Goal: Task Accomplishment & Management: Manage account settings

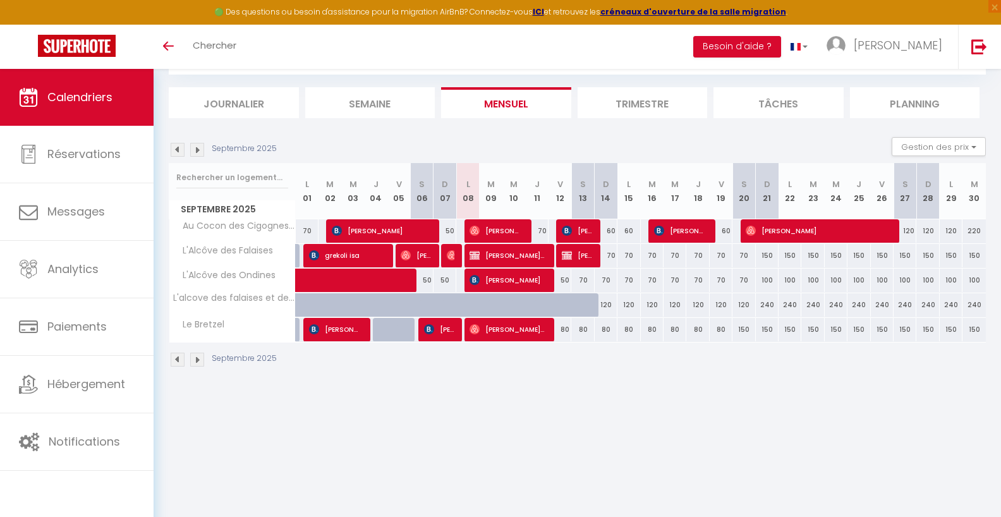
click at [544, 229] on div "70" at bounding box center [537, 230] width 23 height 23
type input "70"
type input "Jeu 11 Septembre 2025"
type input "Ven 12 Septembre 2025"
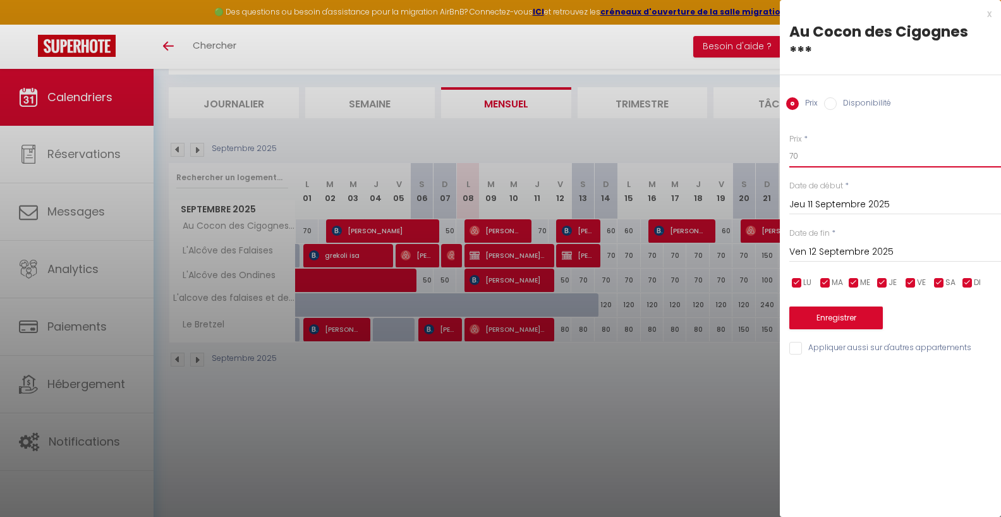
drag, startPoint x: 819, startPoint y: 158, endPoint x: 679, endPoint y: 152, distance: 140.5
click at [790, 152] on input "70" at bounding box center [896, 156] width 212 height 23
type input "50"
click at [859, 322] on button "Enregistrer" at bounding box center [837, 318] width 94 height 23
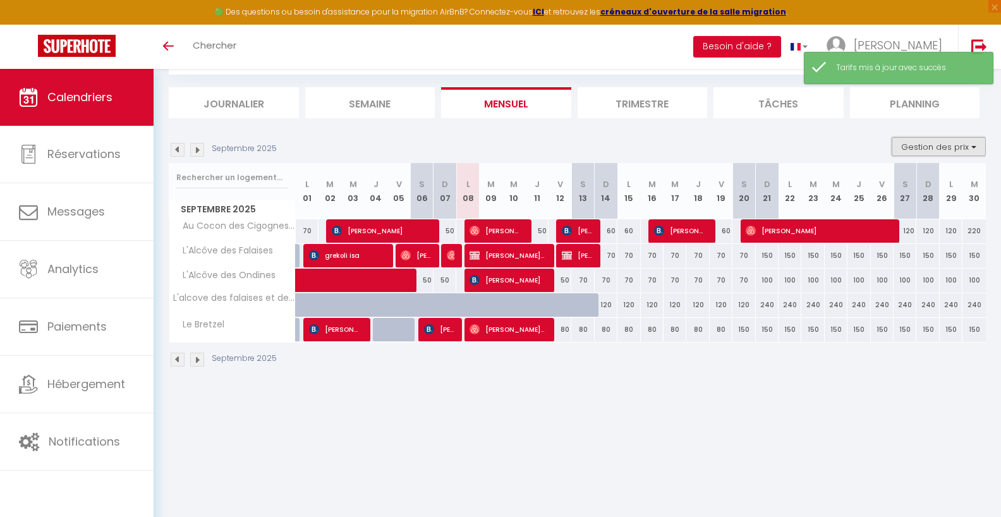
click at [972, 150] on button "Gestion des prix" at bounding box center [939, 146] width 94 height 19
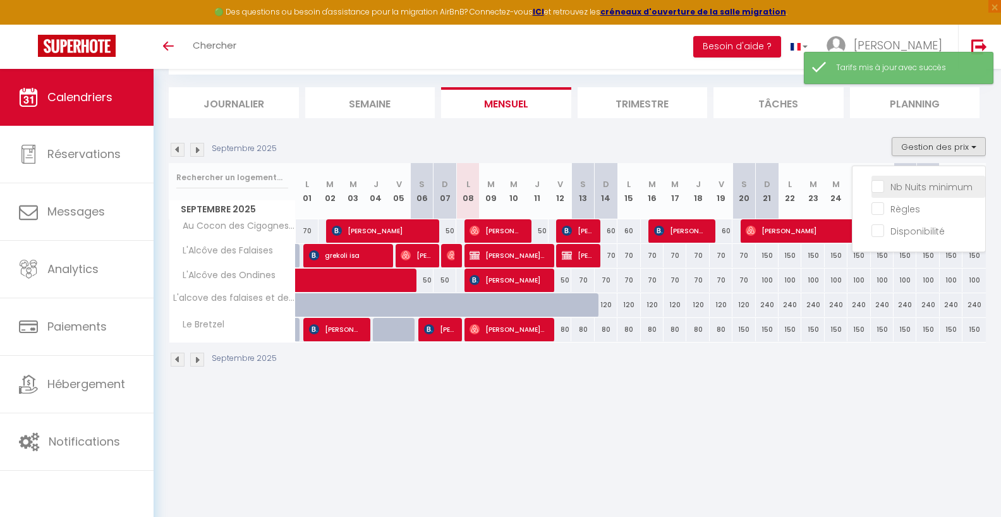
click at [940, 187] on input "Nb Nuits minimum" at bounding box center [929, 186] width 114 height 13
checkbox input "true"
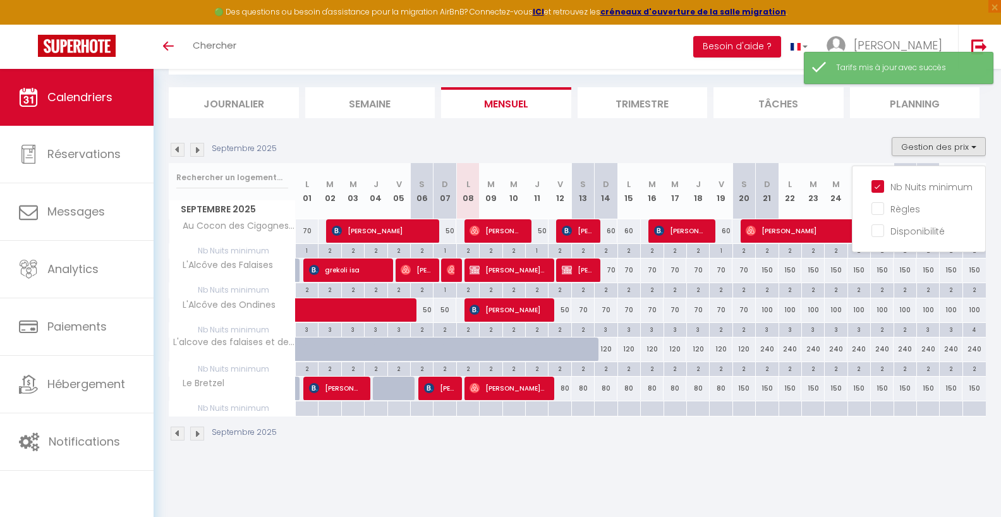
click at [845, 142] on div "Septembre 2025 Gestion des prix Nb Nuits minimum Règles Disponibilité" at bounding box center [577, 150] width 817 height 26
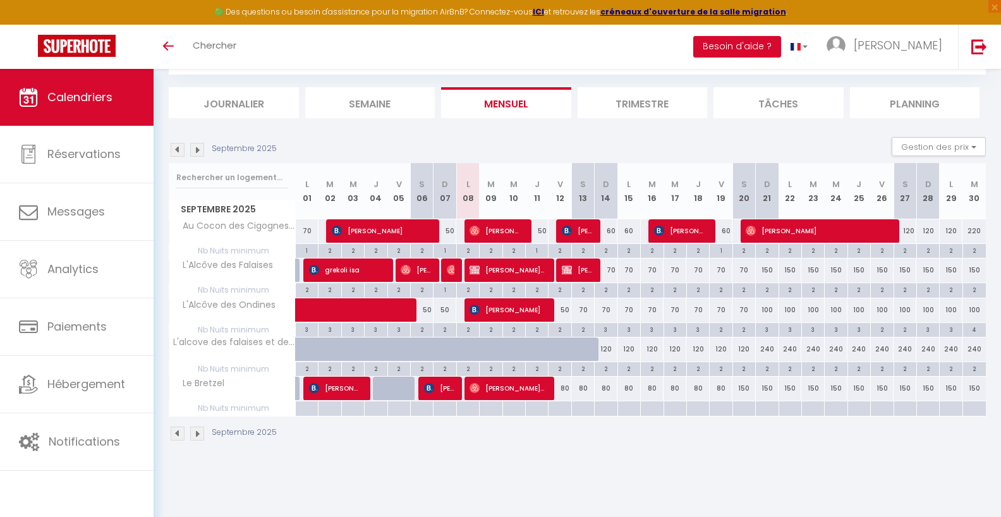
click at [585, 305] on div "70" at bounding box center [583, 309] width 23 height 23
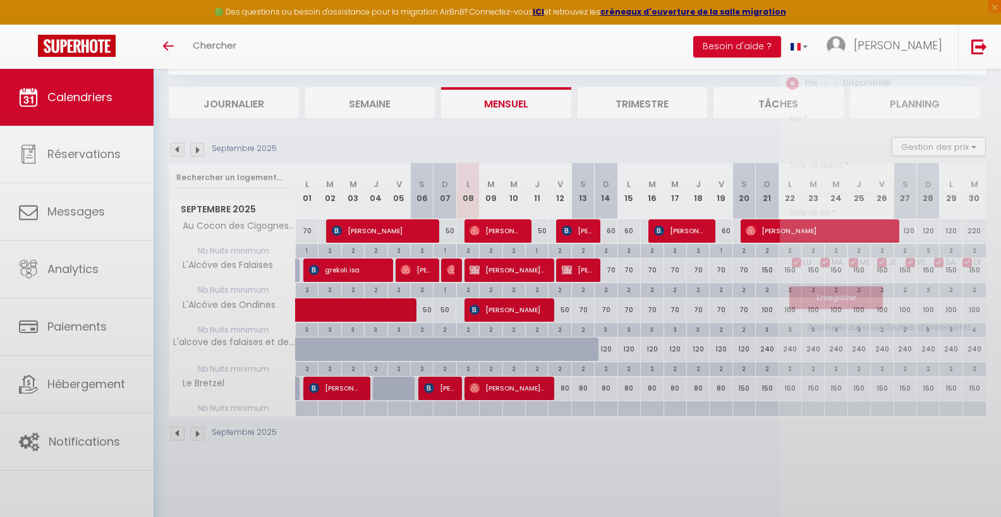
type input "70"
type input "[DATE]"
type input "Dim 14 Septembre 2025"
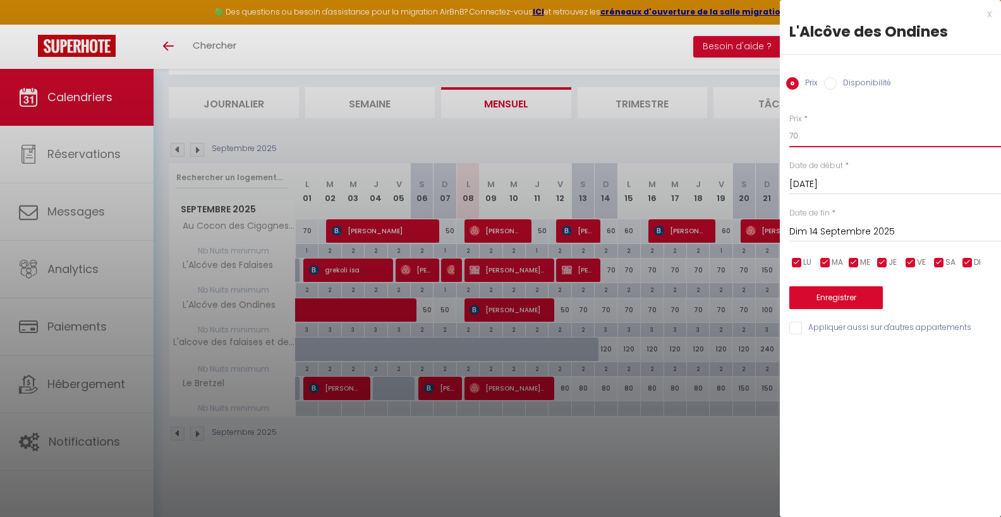
drag, startPoint x: 835, startPoint y: 144, endPoint x: 768, endPoint y: 133, distance: 67.8
click at [790, 133] on input "70" at bounding box center [896, 136] width 212 height 23
type input "50"
click at [869, 295] on button "Enregistrer" at bounding box center [837, 297] width 94 height 23
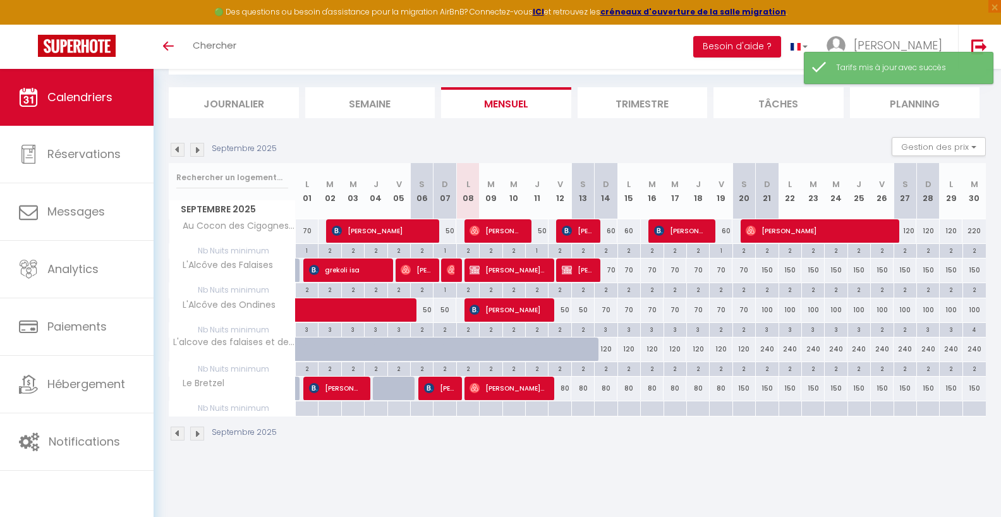
click at [609, 309] on div "70" at bounding box center [606, 309] width 23 height 23
type input "70"
type input "Dim 14 Septembre 2025"
type input "Lun 15 Septembre 2025"
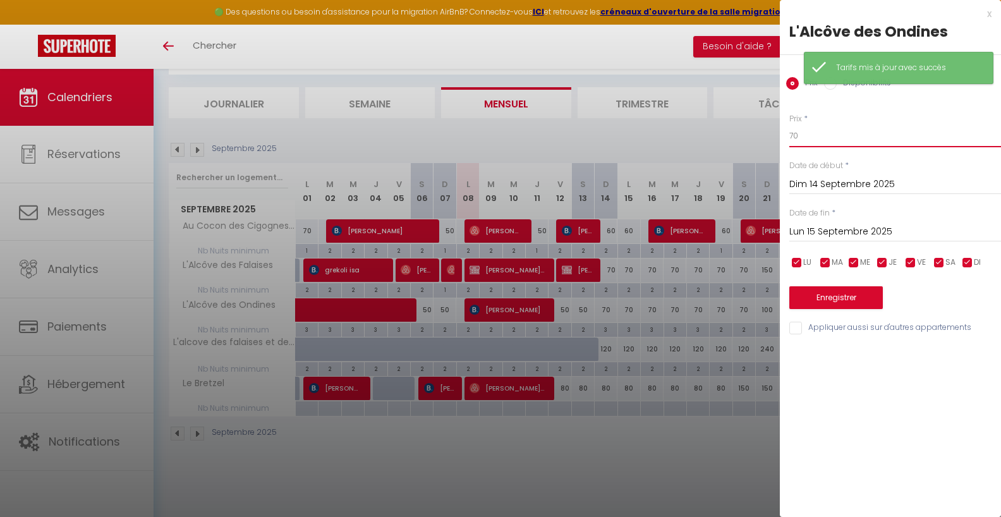
drag, startPoint x: 833, startPoint y: 138, endPoint x: 709, endPoint y: 138, distance: 124.6
click at [790, 138] on input "70" at bounding box center [896, 136] width 212 height 23
type input "50"
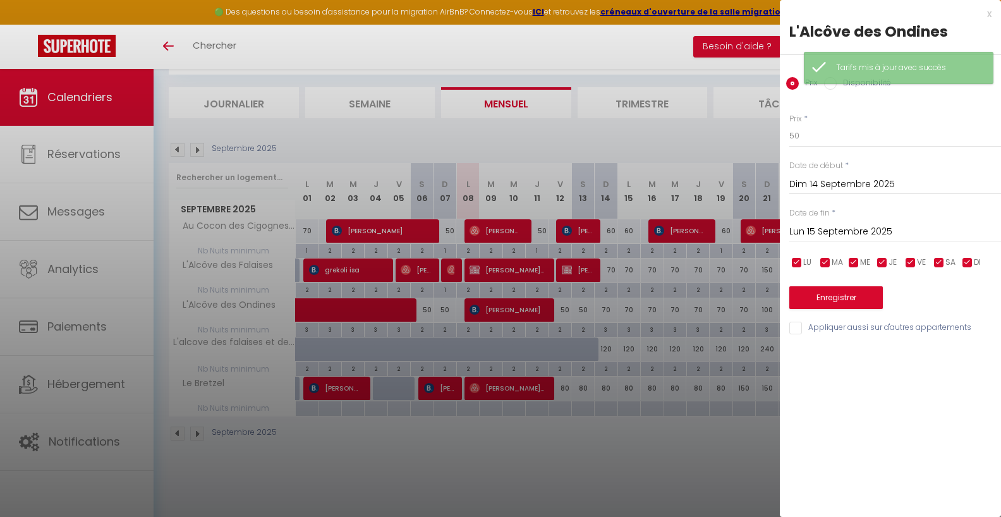
click at [848, 237] on input "Lun 15 Septembre 2025" at bounding box center [896, 232] width 212 height 16
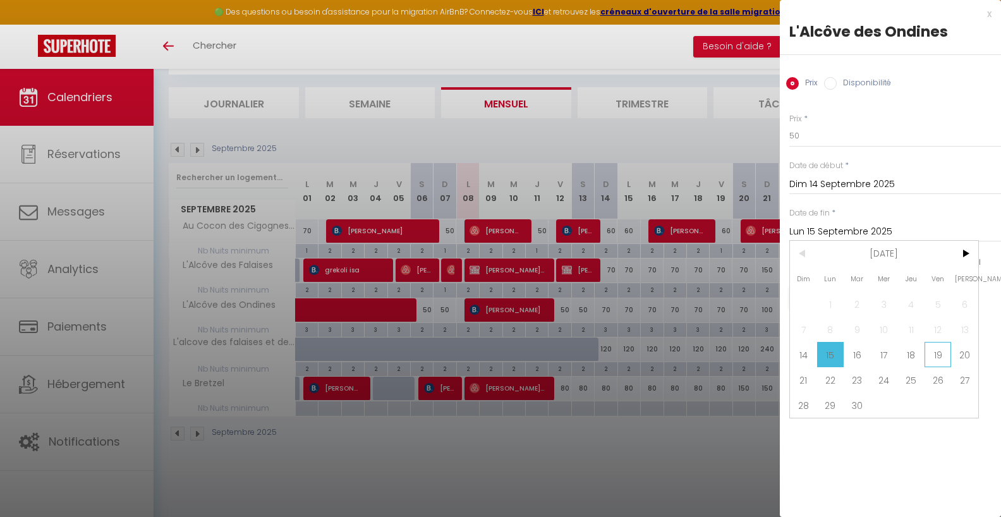
click at [938, 356] on span "19" at bounding box center [938, 354] width 27 height 25
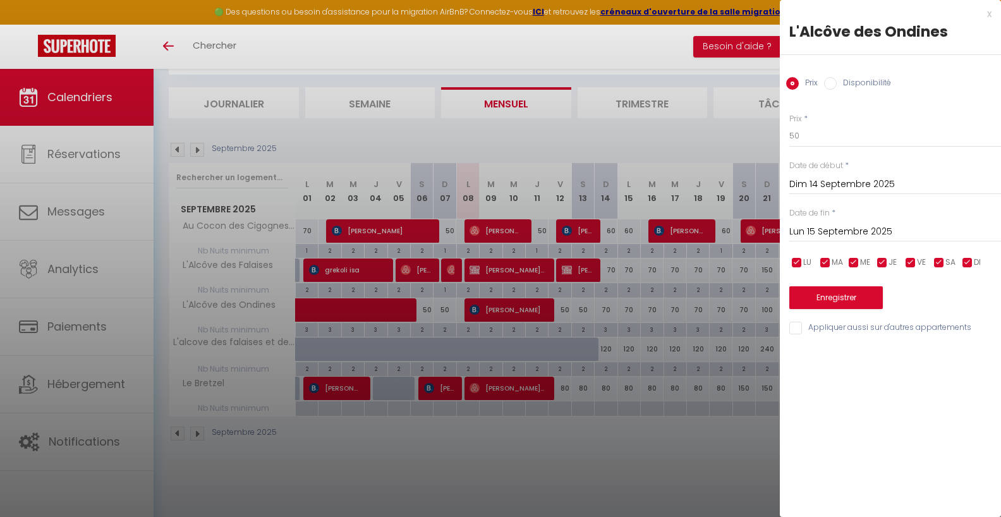
type input "Ven 19 Septembre 2025"
click at [855, 300] on button "Enregistrer" at bounding box center [837, 297] width 94 height 23
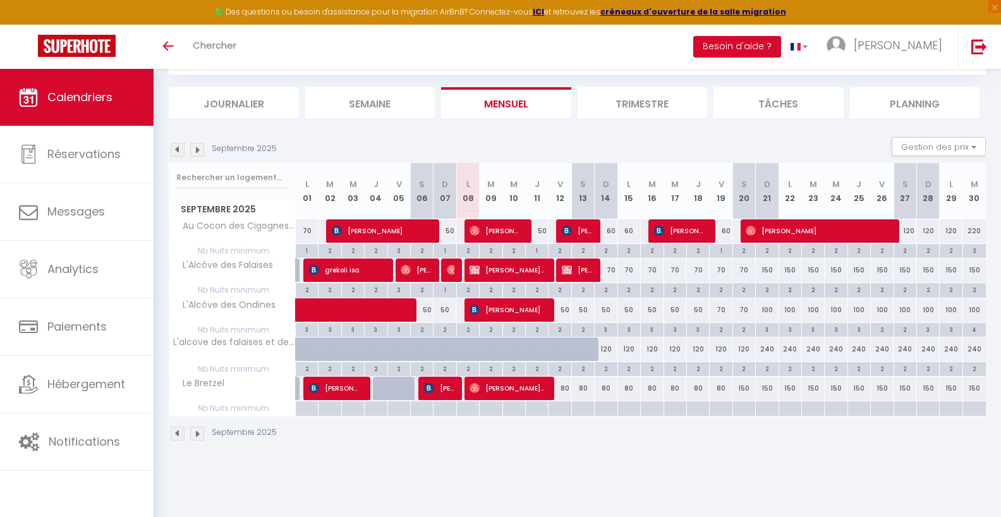
click at [767, 311] on div "100" at bounding box center [767, 309] width 23 height 23
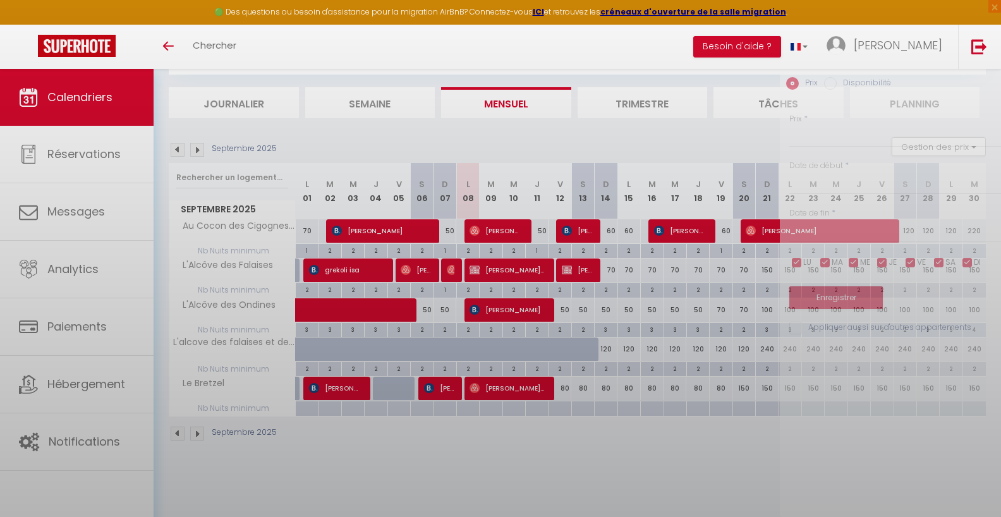
type input "100"
type input "Dim 21 Septembre 2025"
type input "Lun 22 Septembre 2025"
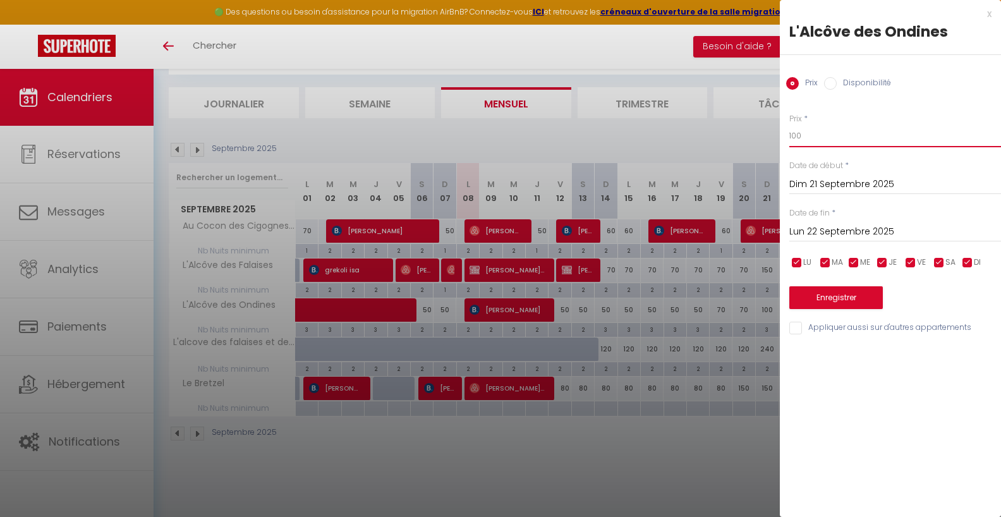
drag, startPoint x: 836, startPoint y: 138, endPoint x: 705, endPoint y: 138, distance: 130.9
click at [790, 138] on input "100" at bounding box center [896, 136] width 212 height 23
type input "70"
click at [826, 228] on input "Lun 22 Septembre 2025" at bounding box center [896, 232] width 212 height 16
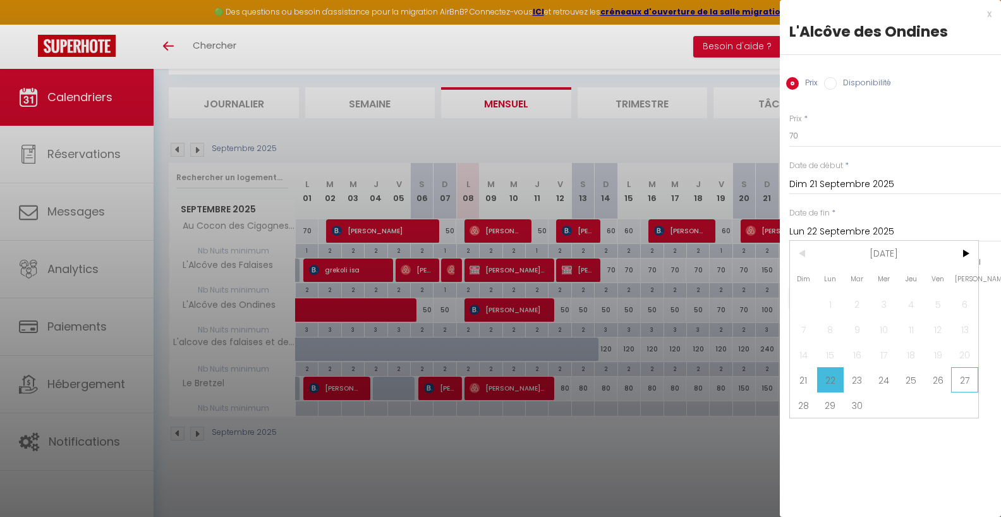
click at [968, 385] on span "27" at bounding box center [965, 379] width 27 height 25
type input "[DATE]"
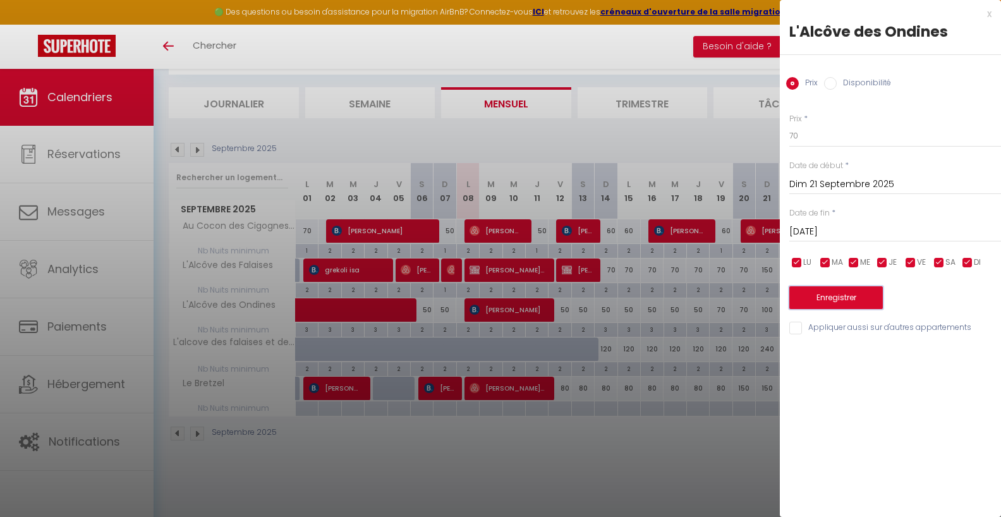
click at [876, 305] on button "Enregistrer" at bounding box center [837, 297] width 94 height 23
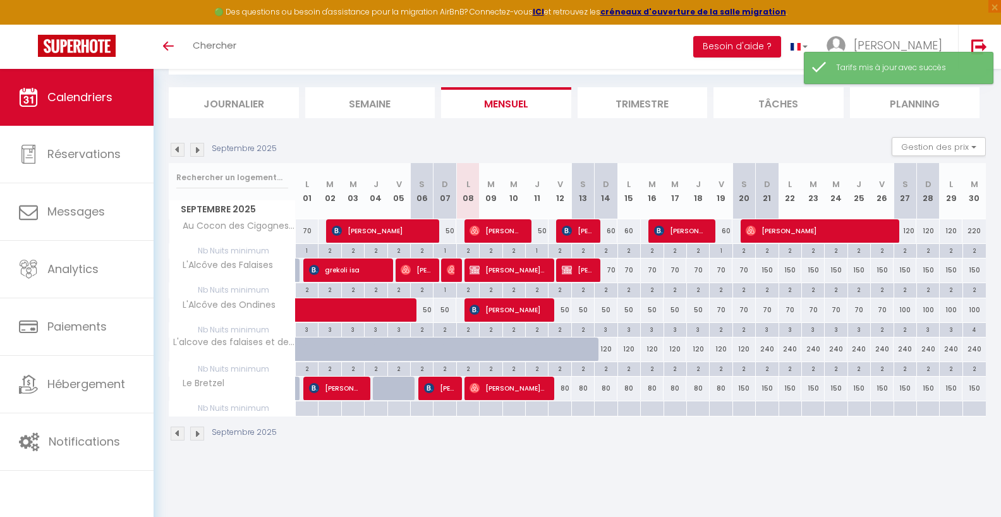
click at [769, 272] on div "150" at bounding box center [767, 270] width 23 height 23
type input "150"
type input "Dim 21 Septembre 2025"
type input "Lun 22 Septembre 2025"
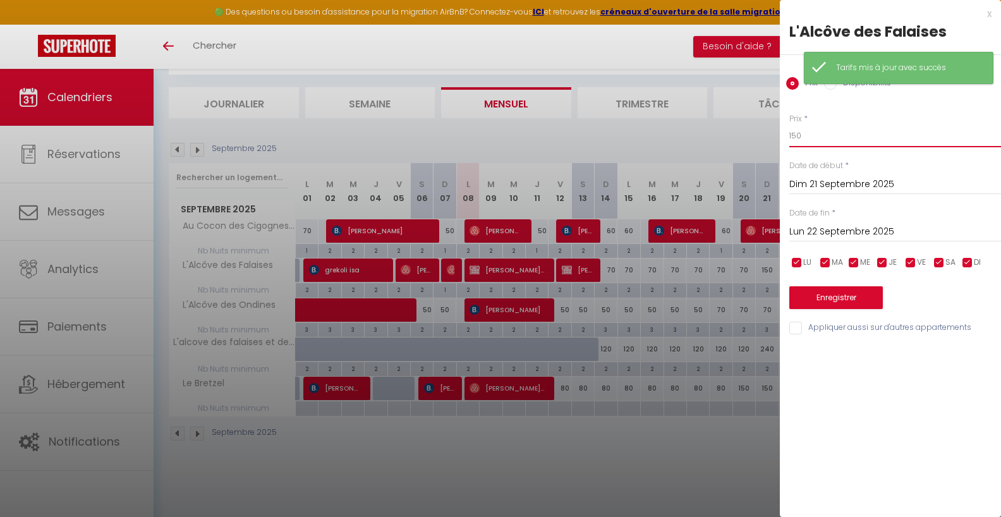
drag, startPoint x: 830, startPoint y: 137, endPoint x: 725, endPoint y: 137, distance: 105.6
click at [790, 137] on input "150" at bounding box center [896, 136] width 212 height 23
type input "90"
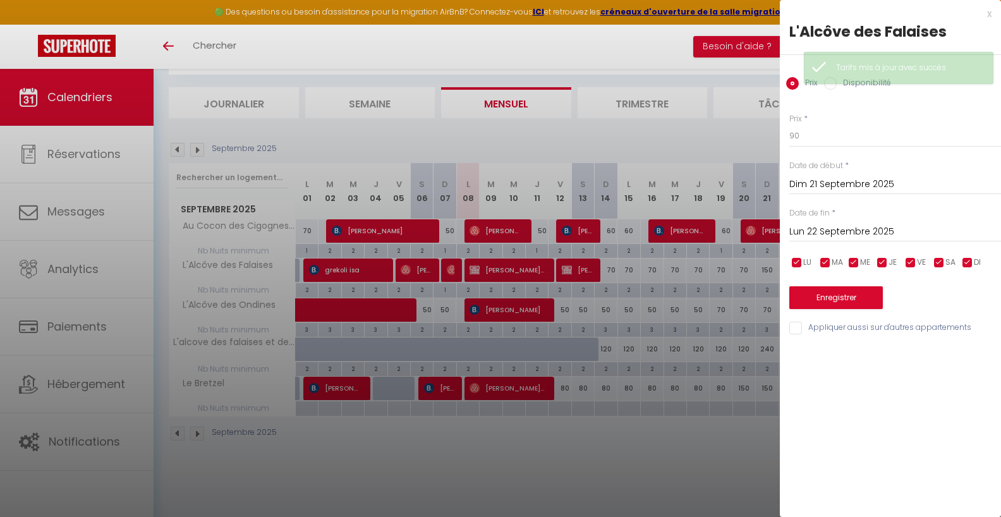
click at [855, 233] on input "Lun 22 Septembre 2025" at bounding box center [896, 232] width 212 height 16
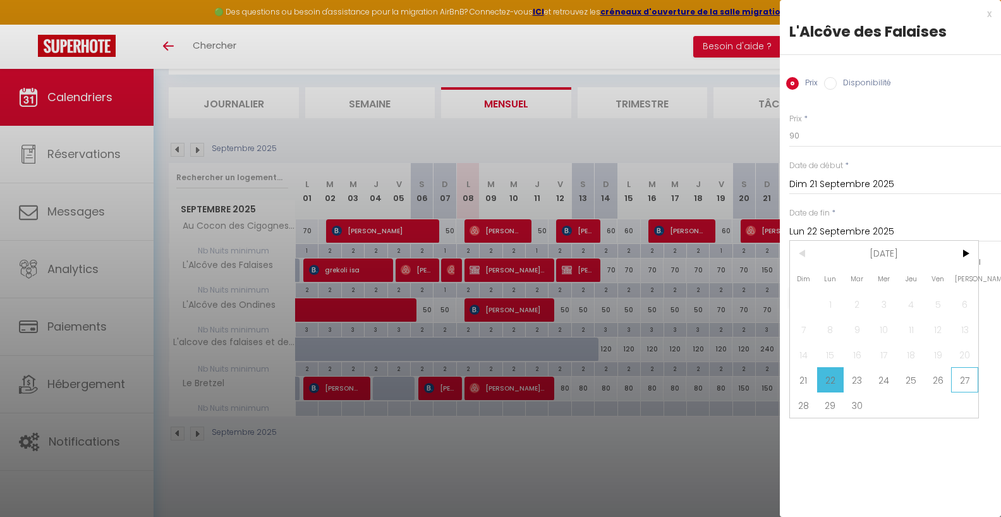
click at [968, 384] on span "27" at bounding box center [965, 379] width 27 height 25
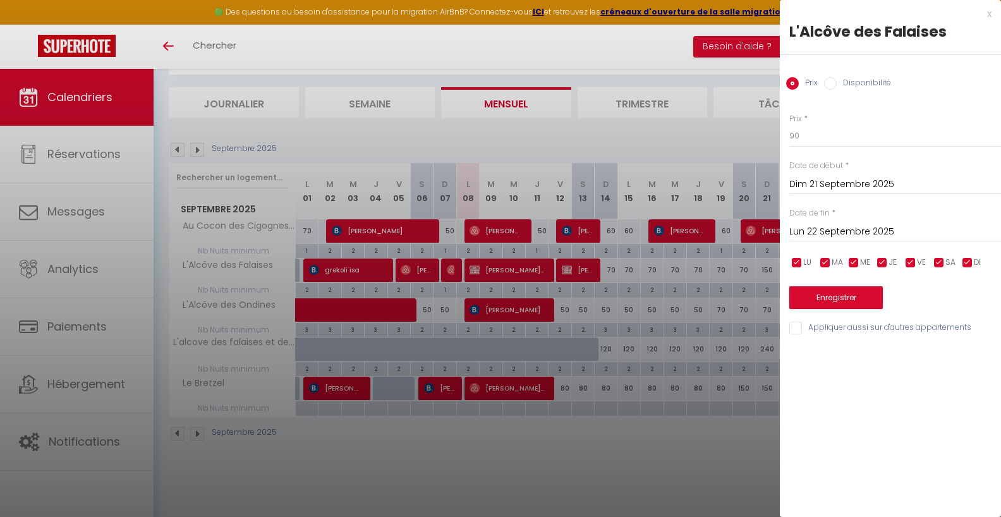
type input "[DATE]"
click at [837, 290] on button "Enregistrer" at bounding box center [837, 297] width 94 height 23
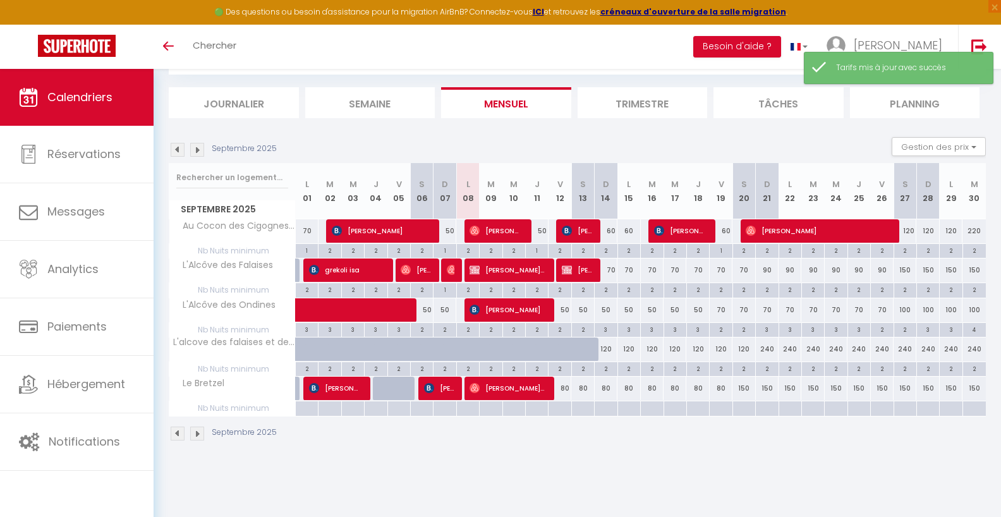
click at [902, 273] on div "150" at bounding box center [905, 270] width 23 height 23
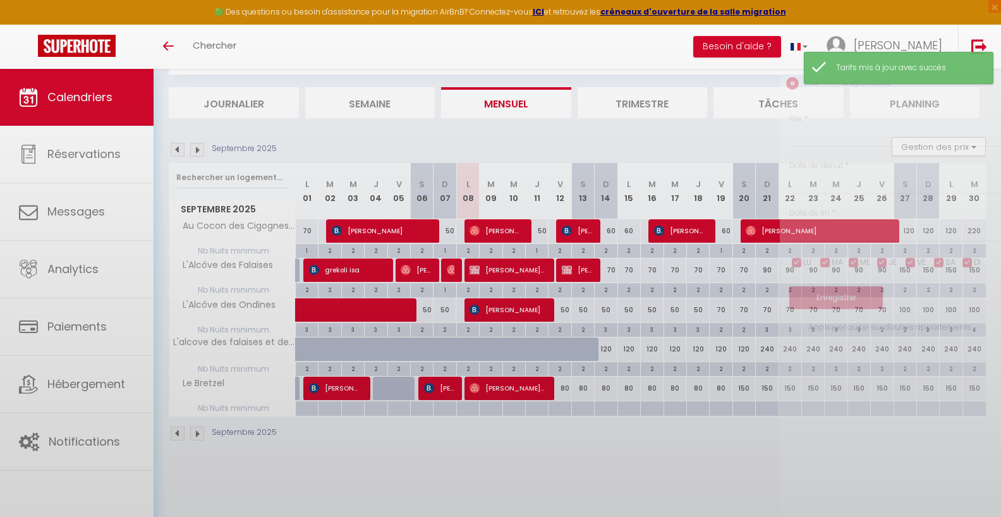
type input "150"
type input "[DATE]"
type input "Dim 28 Septembre 2025"
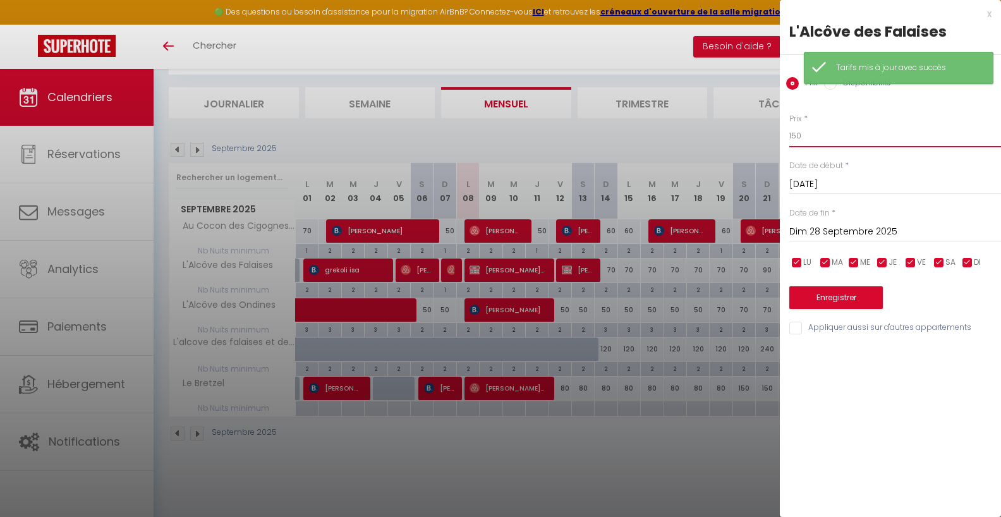
drag, startPoint x: 823, startPoint y: 134, endPoint x: 764, endPoint y: 134, distance: 59.4
click at [790, 134] on input "150" at bounding box center [896, 136] width 212 height 23
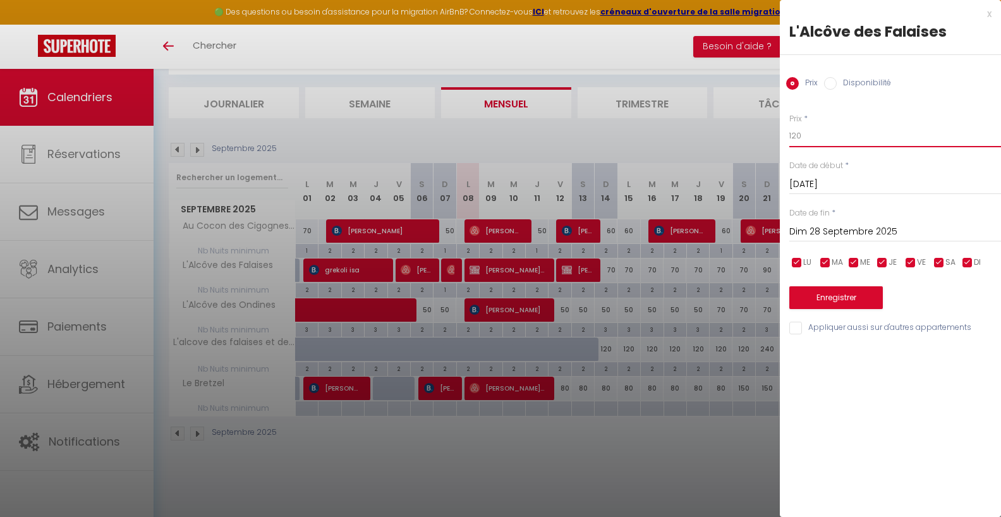
type input "120"
click at [854, 235] on input "Dim 28 Septembre 2025" at bounding box center [896, 232] width 212 height 16
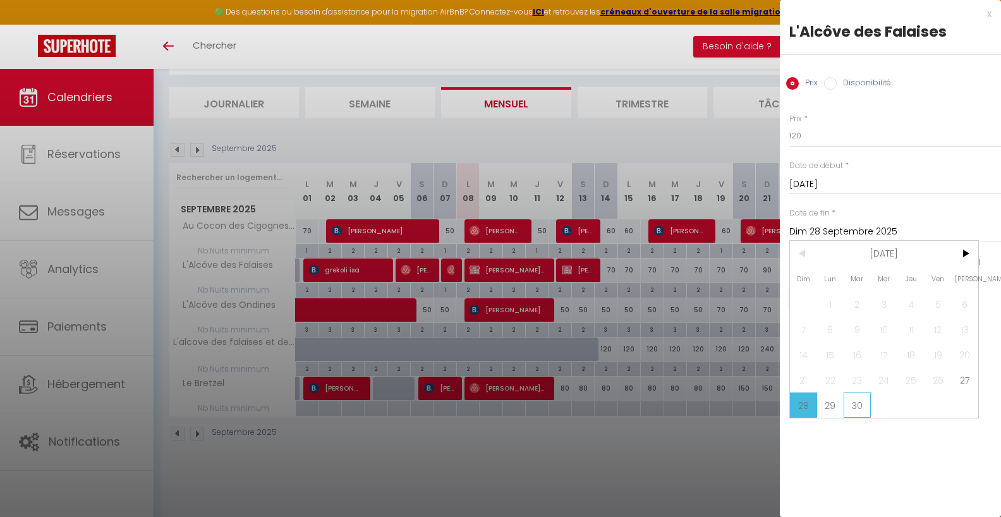
click at [857, 412] on span "30" at bounding box center [857, 405] width 27 height 25
type input "[DATE]"
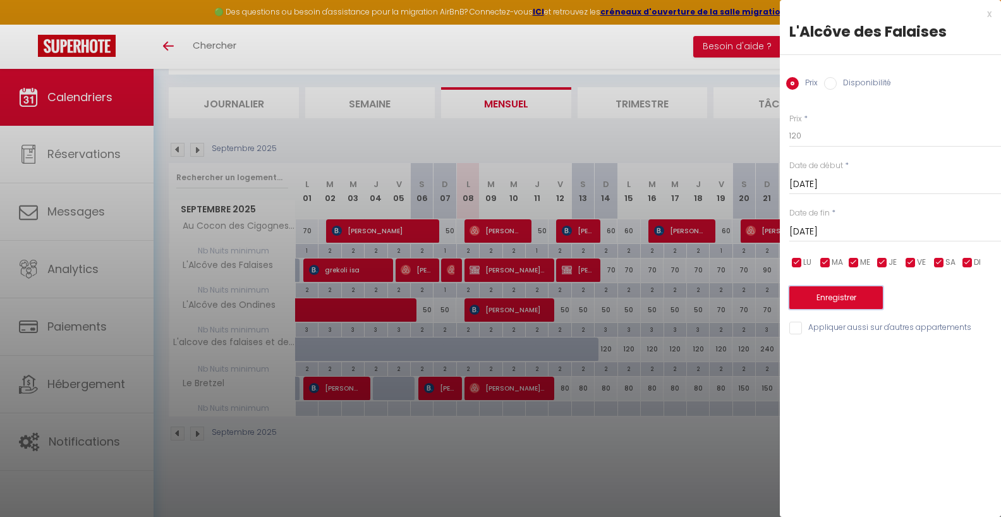
click at [855, 295] on button "Enregistrer" at bounding box center [837, 297] width 94 height 23
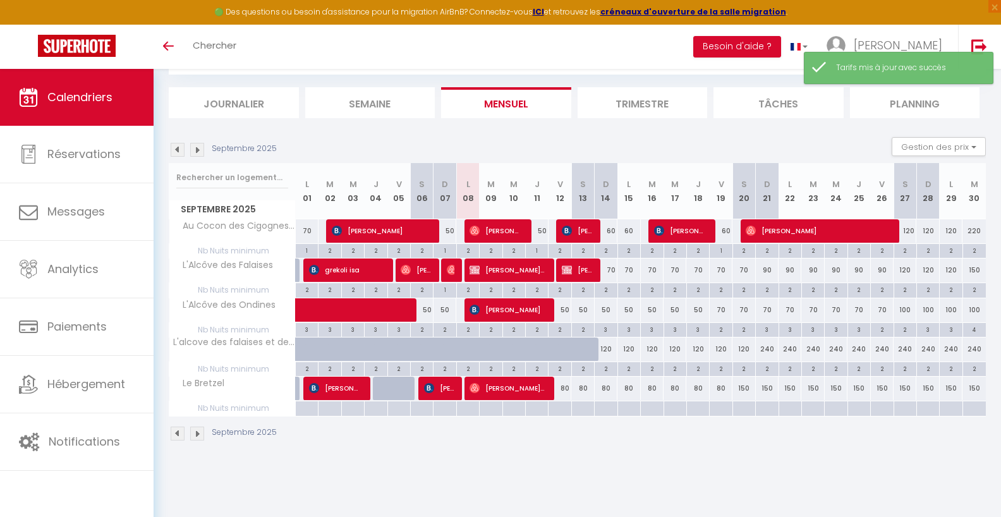
click at [910, 232] on div "120" at bounding box center [905, 230] width 23 height 23
type input "120"
type input "[DATE]"
type input "Dim 28 Septembre 2025"
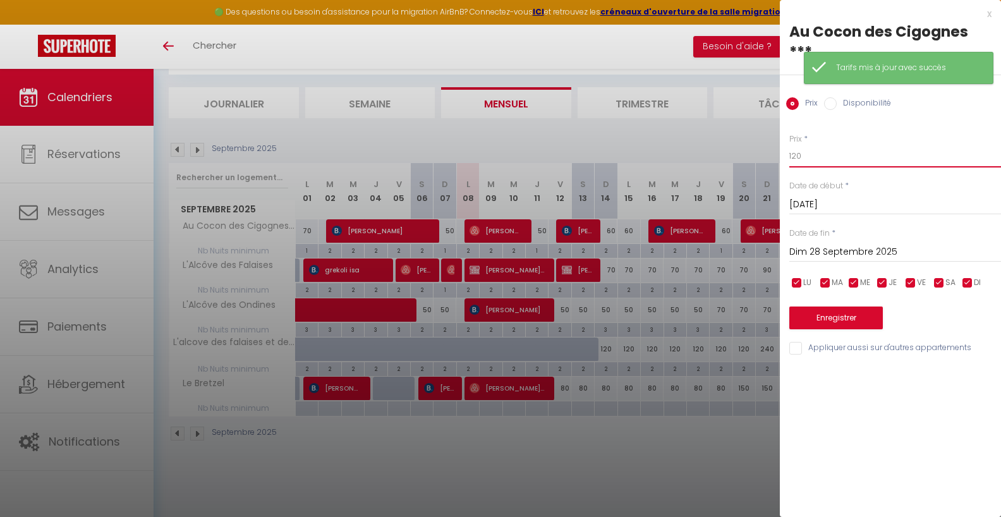
drag, startPoint x: 915, startPoint y: 154, endPoint x: 717, endPoint y: 154, distance: 197.9
click at [790, 154] on input "120" at bounding box center [896, 156] width 212 height 23
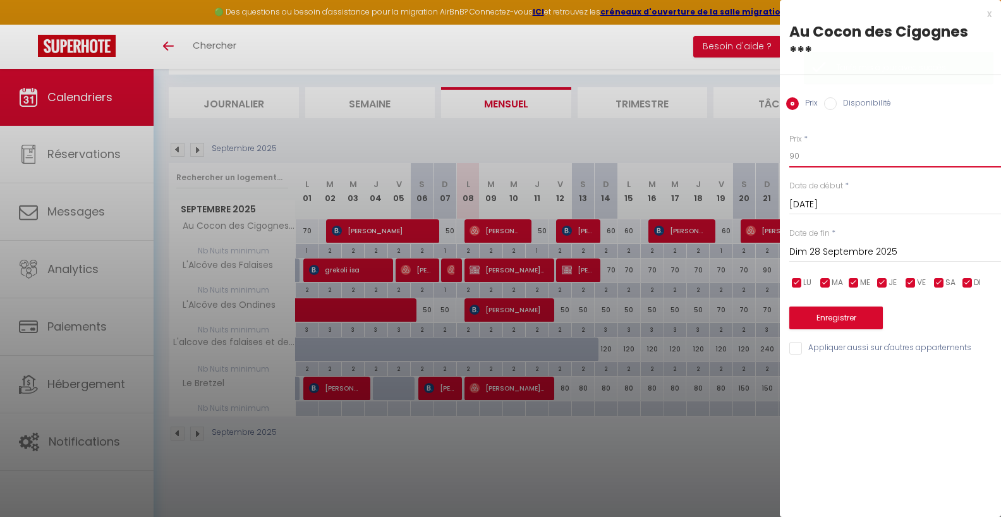
type input "90"
click at [837, 254] on input "Dim 28 Septembre 2025" at bounding box center [896, 252] width 212 height 16
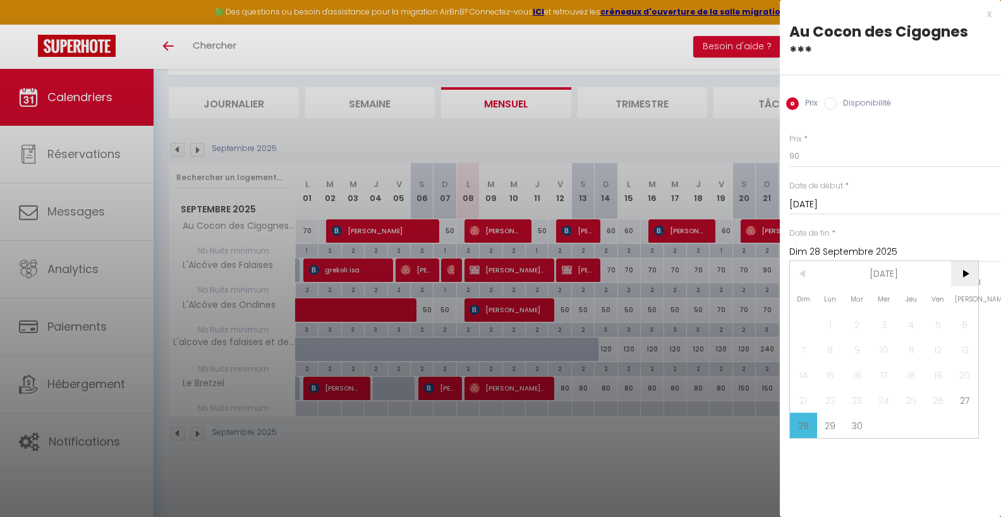
click at [965, 272] on span ">" at bounding box center [965, 273] width 27 height 25
click at [888, 319] on span "1" at bounding box center [884, 324] width 27 height 25
type input "Mer 01 Octobre 2025"
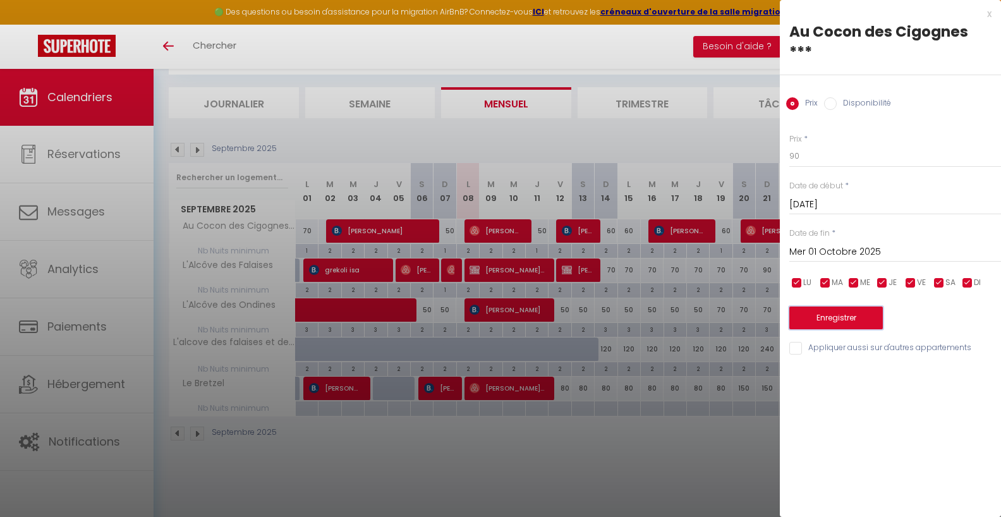
click at [860, 317] on button "Enregistrer" at bounding box center [837, 318] width 94 height 23
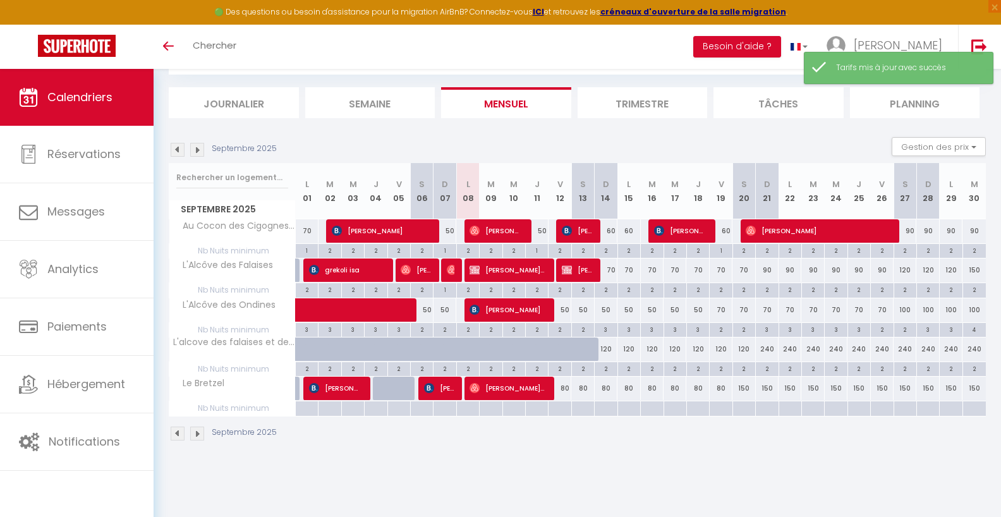
click at [569, 384] on div "80" at bounding box center [560, 388] width 23 height 23
type input "80"
type input "Ven 12 Septembre 2025"
type input "[DATE]"
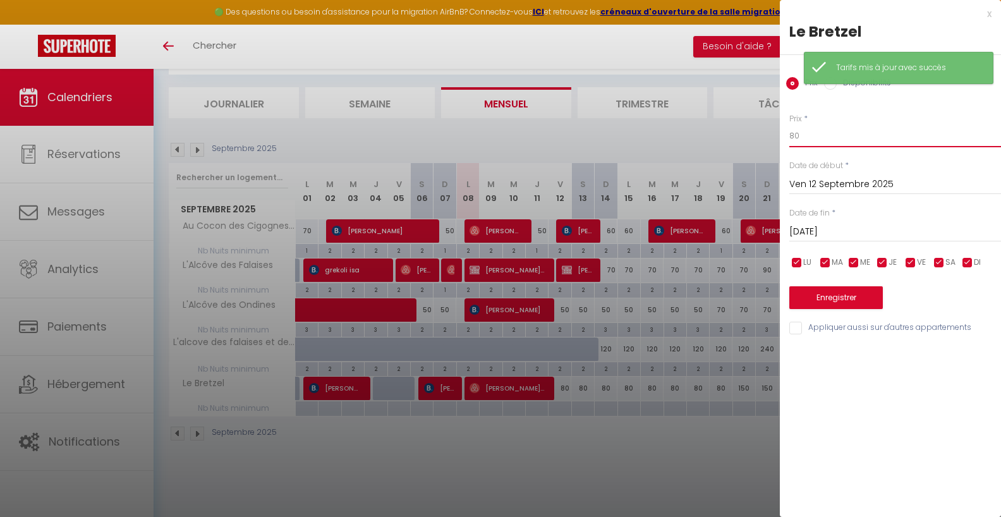
drag, startPoint x: 822, startPoint y: 144, endPoint x: 738, endPoint y: 126, distance: 85.9
click at [790, 126] on input "80" at bounding box center [896, 136] width 212 height 23
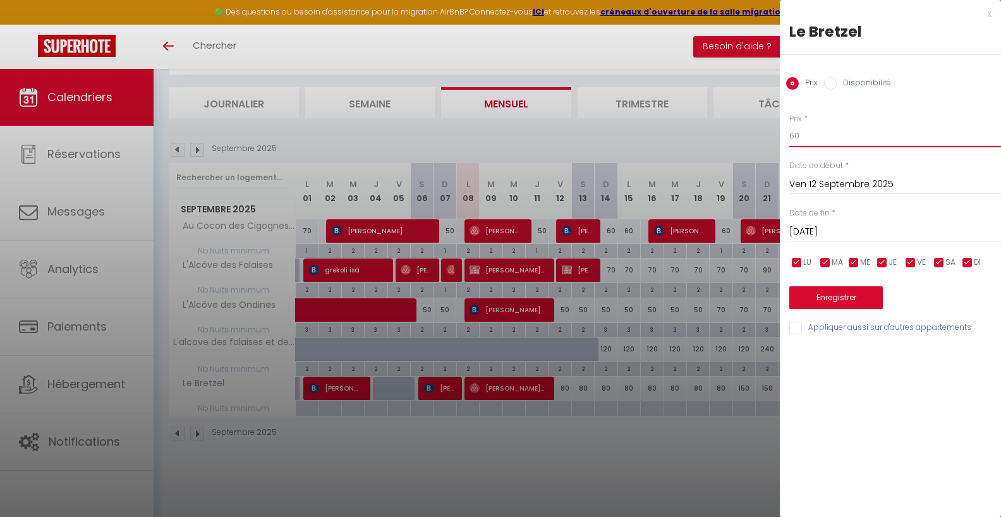
type input "60"
click at [888, 232] on input "[DATE]" at bounding box center [896, 232] width 212 height 16
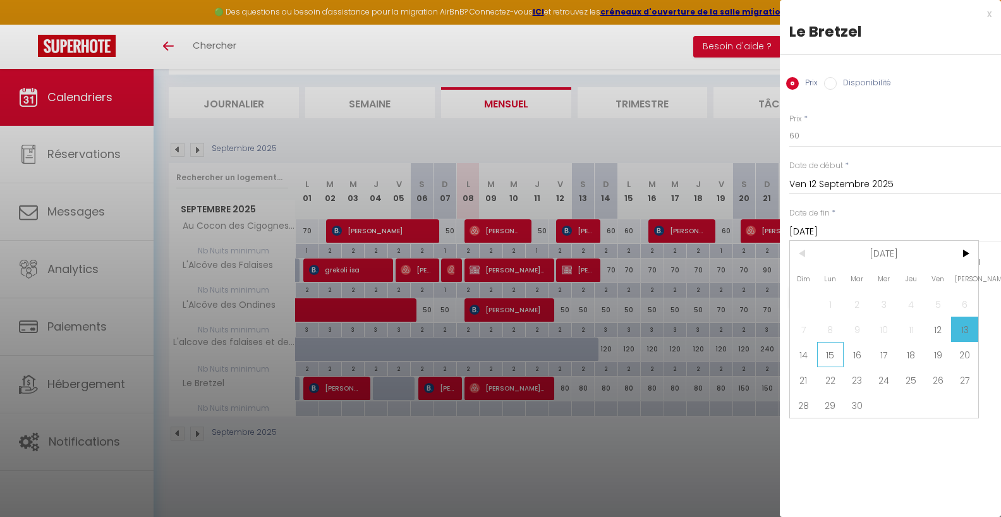
click at [825, 360] on span "15" at bounding box center [830, 354] width 27 height 25
type input "Lun 15 Septembre 2025"
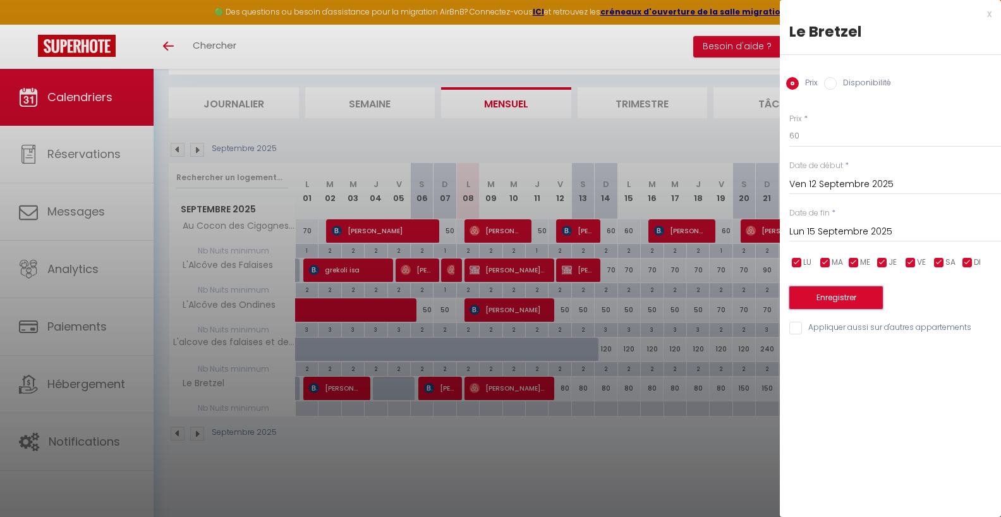
click at [832, 302] on button "Enregistrer" at bounding box center [837, 297] width 94 height 23
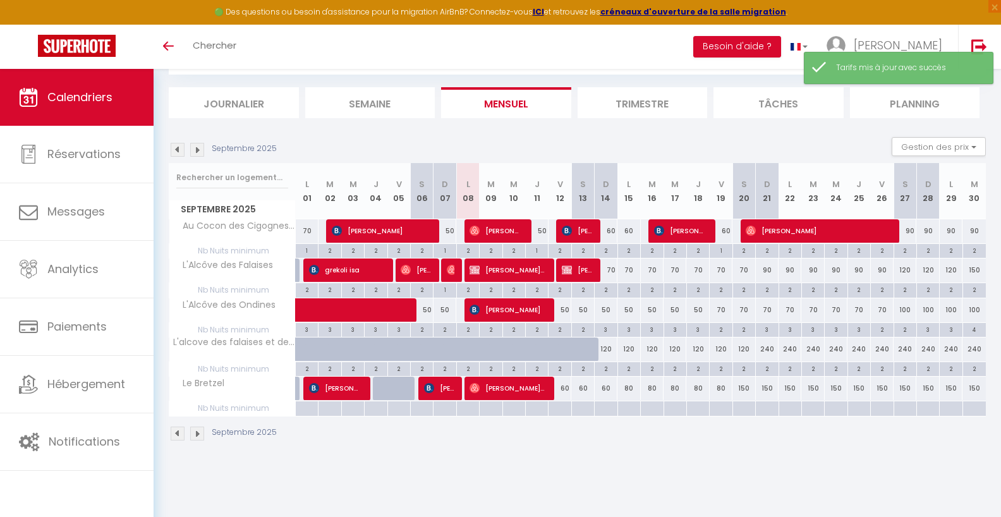
click at [630, 391] on div "80" at bounding box center [629, 388] width 23 height 23
type input "80"
type input "Lun 15 Septembre 2025"
type input "[DATE]"
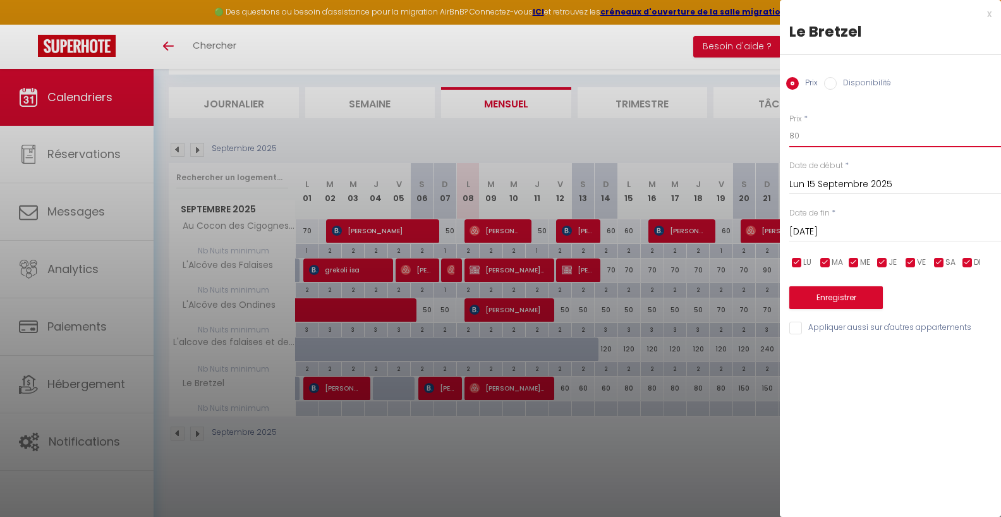
drag, startPoint x: 819, startPoint y: 133, endPoint x: 755, endPoint y: 131, distance: 64.5
click at [790, 131] on input "80" at bounding box center [896, 136] width 212 height 23
type input "70"
click at [869, 235] on input "[DATE]" at bounding box center [896, 232] width 212 height 16
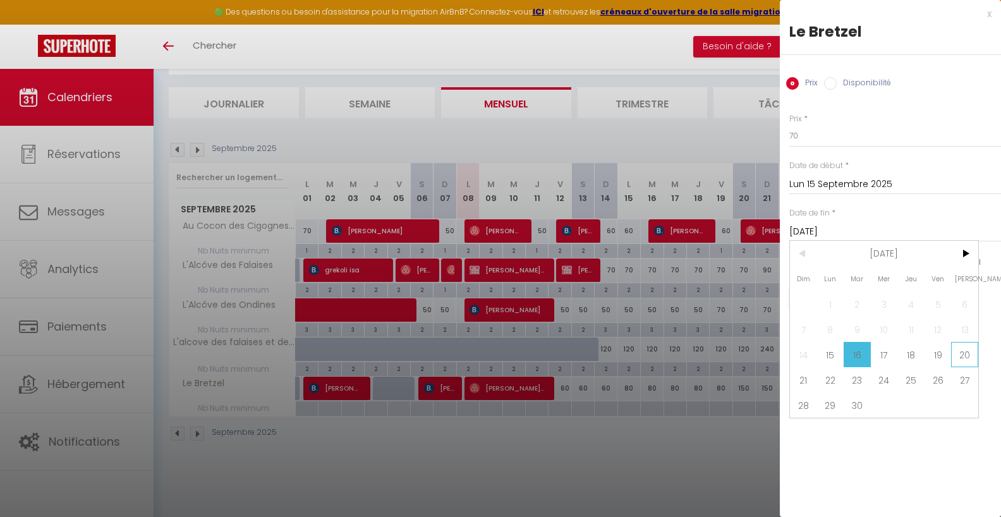
click at [965, 358] on span "20" at bounding box center [965, 354] width 27 height 25
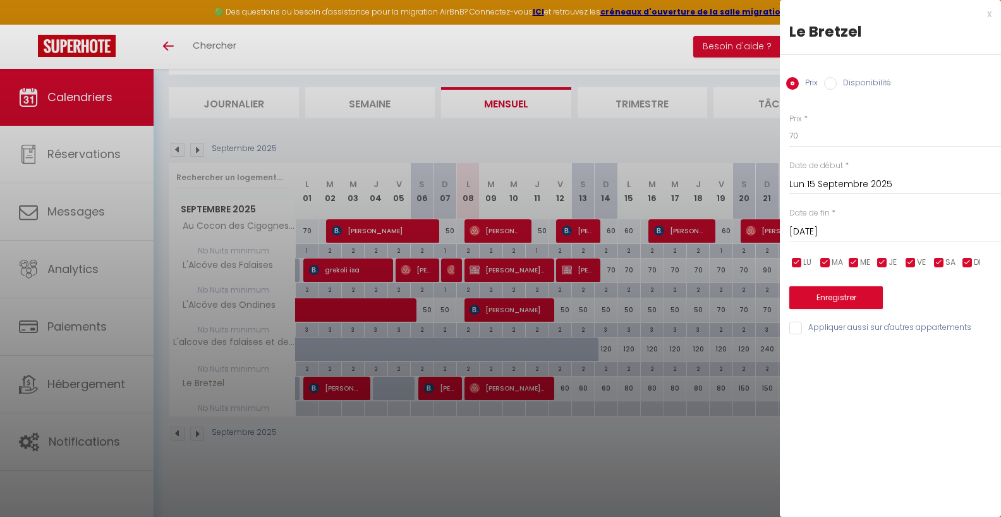
type input "[DATE]"
click at [857, 291] on button "Enregistrer" at bounding box center [837, 297] width 94 height 23
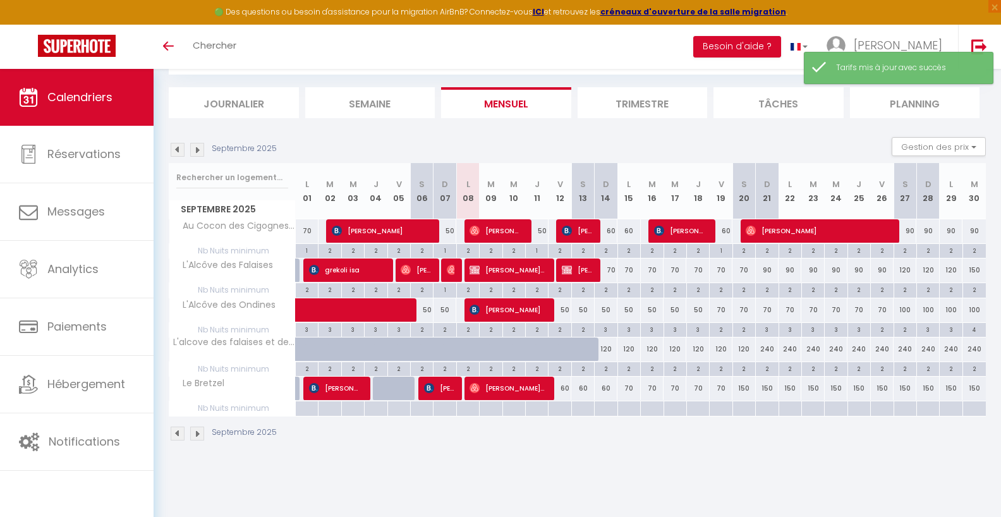
click at [742, 388] on div "150" at bounding box center [744, 388] width 23 height 23
type input "150"
type input "[DATE]"
type input "Dim 21 Septembre 2025"
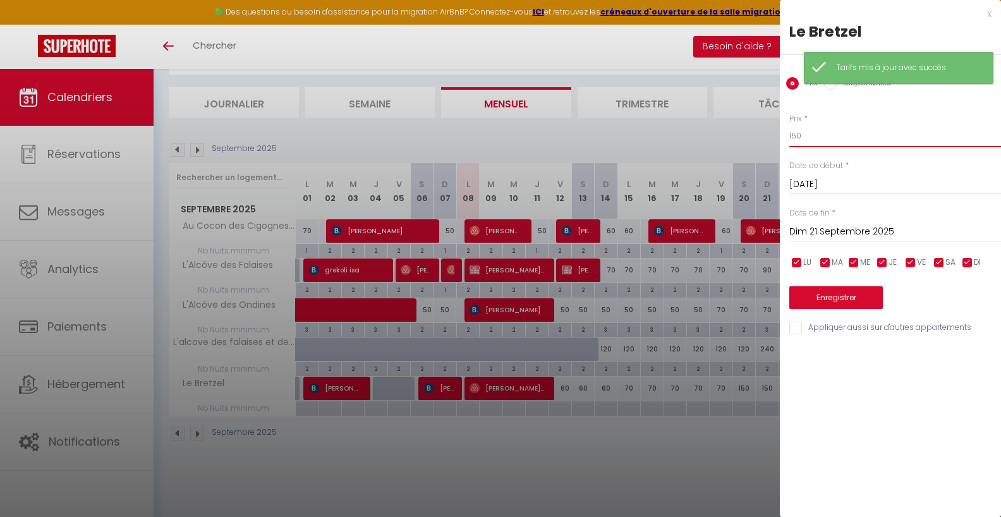
drag, startPoint x: 855, startPoint y: 133, endPoint x: 714, endPoint y: 133, distance: 141.6
click at [790, 133] on input "150" at bounding box center [896, 136] width 212 height 23
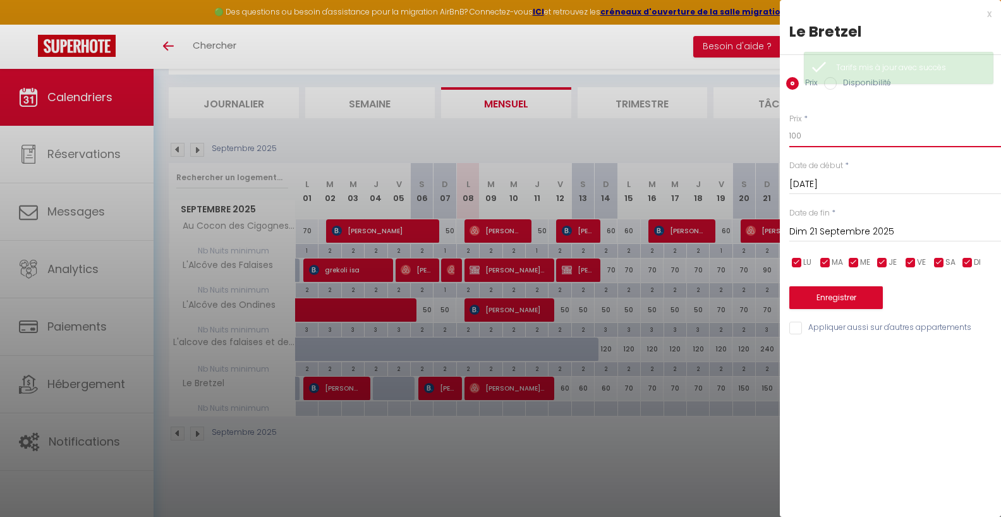
type input "100"
click at [850, 235] on input "Dim 21 Septembre 2025" at bounding box center [896, 232] width 212 height 16
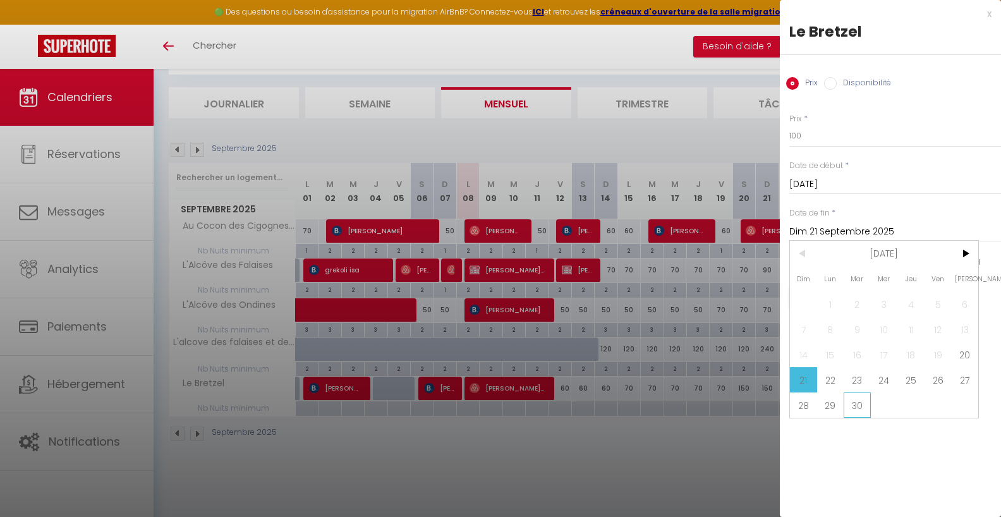
click at [854, 417] on span "30" at bounding box center [857, 405] width 27 height 25
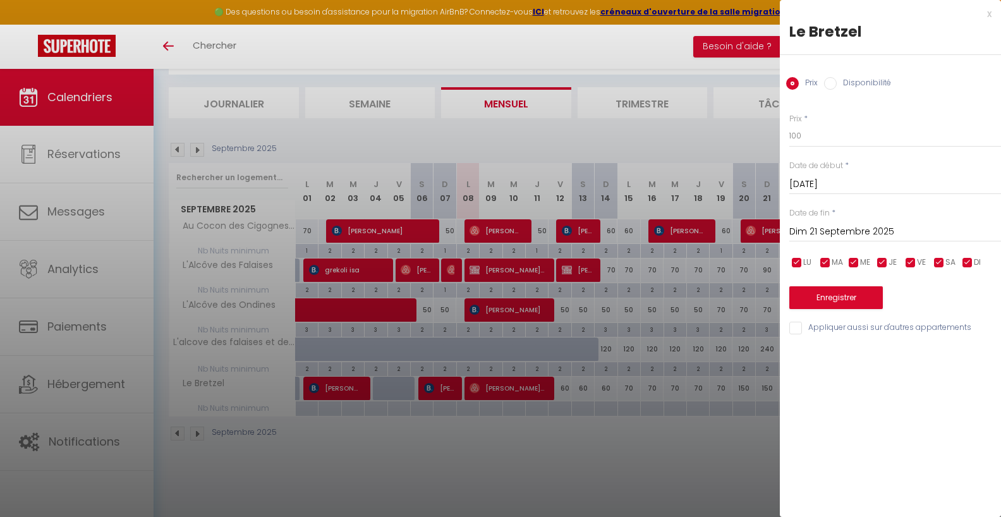
type input "[DATE]"
click at [847, 295] on button "Enregistrer" at bounding box center [837, 297] width 94 height 23
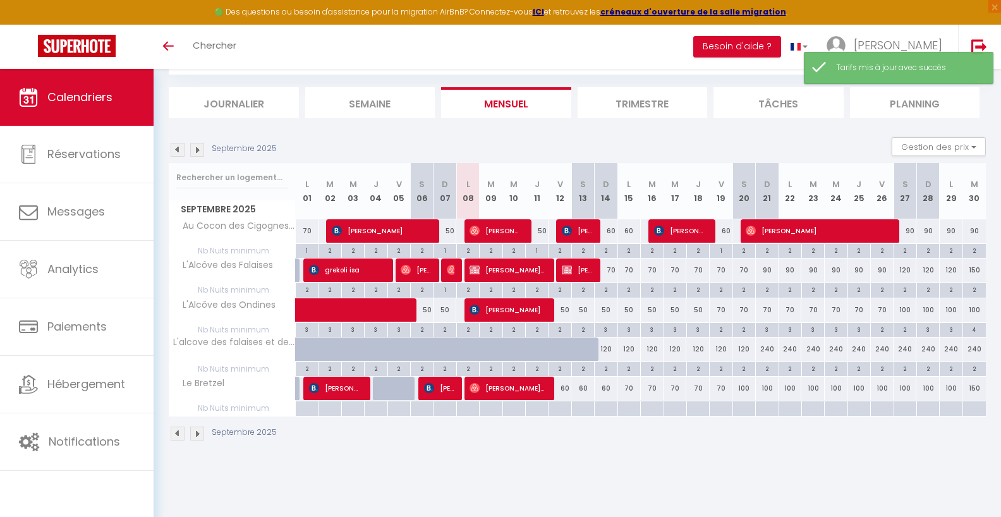
click at [978, 384] on div "150" at bounding box center [974, 388] width 23 height 23
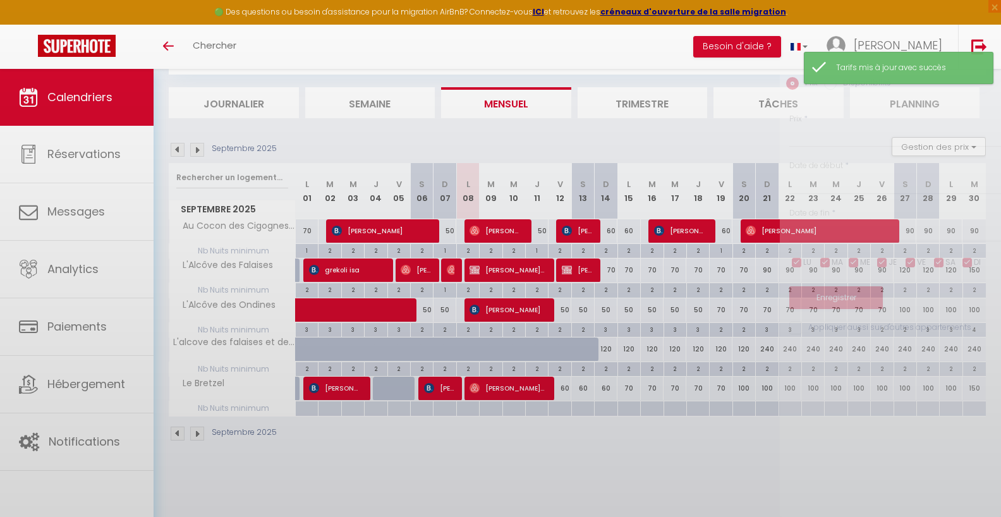
type input "150"
type input "[DATE]"
type input "Mer 01 Octobre 2025"
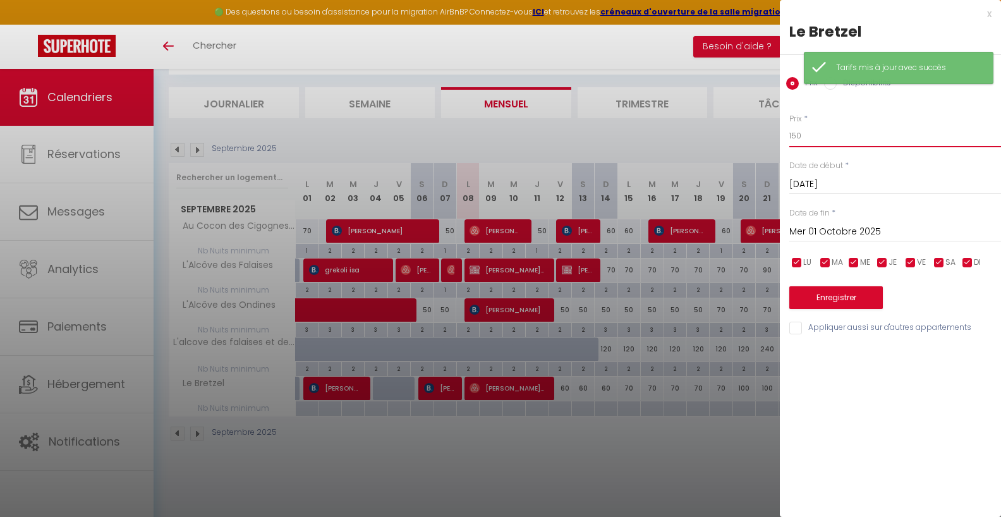
drag, startPoint x: 819, startPoint y: 133, endPoint x: 686, endPoint y: 129, distance: 133.5
click at [790, 129] on input "150" at bounding box center [896, 136] width 212 height 23
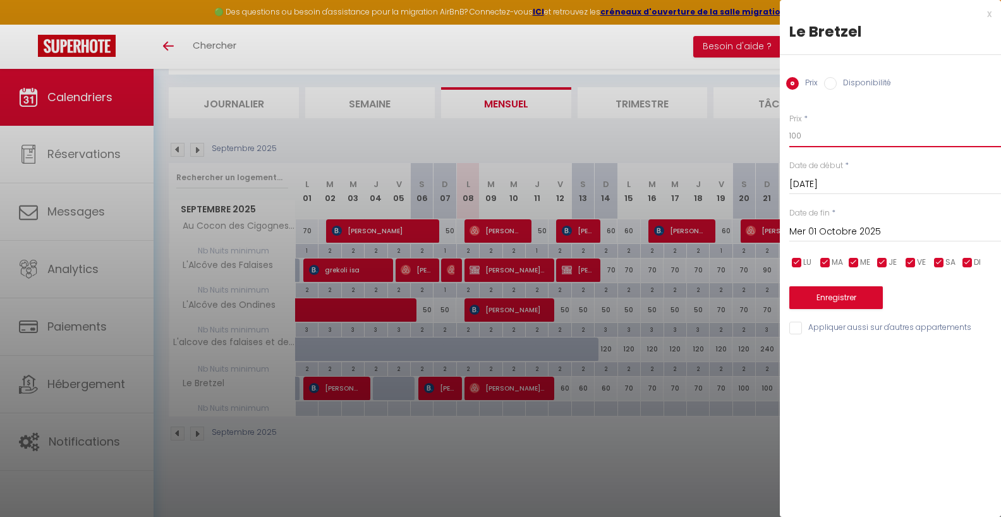
type input "100"
click at [834, 302] on button "Enregistrer" at bounding box center [837, 297] width 94 height 23
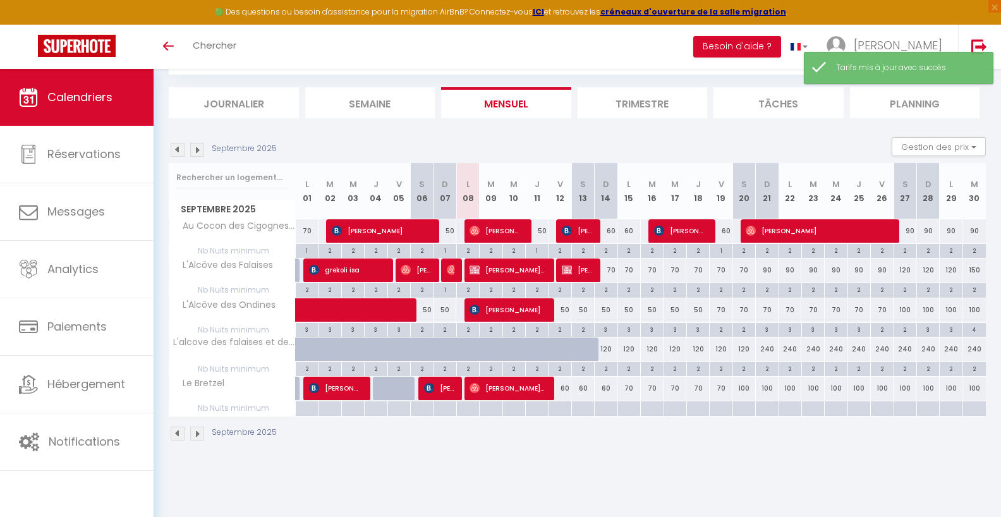
click at [197, 151] on img at bounding box center [197, 150] width 14 height 14
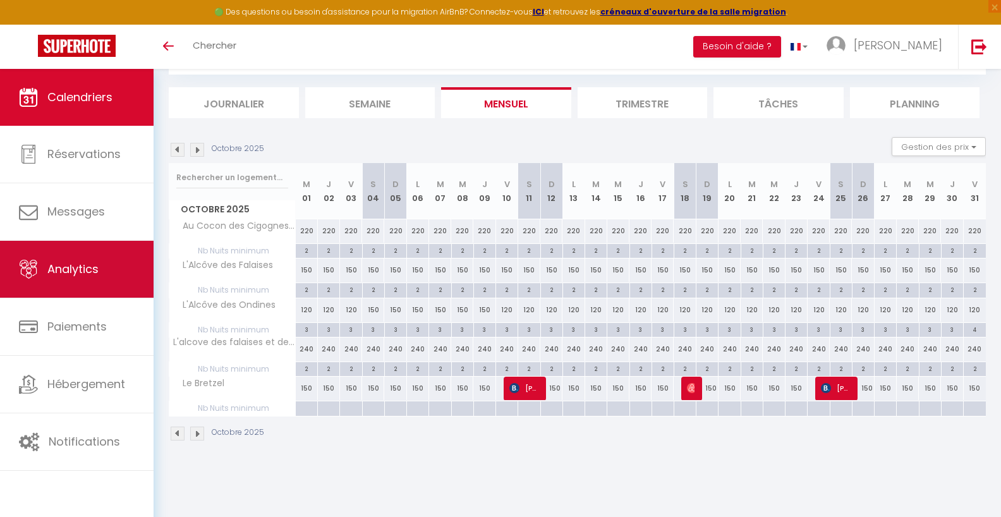
click at [71, 260] on link "Analytics" at bounding box center [77, 269] width 154 height 57
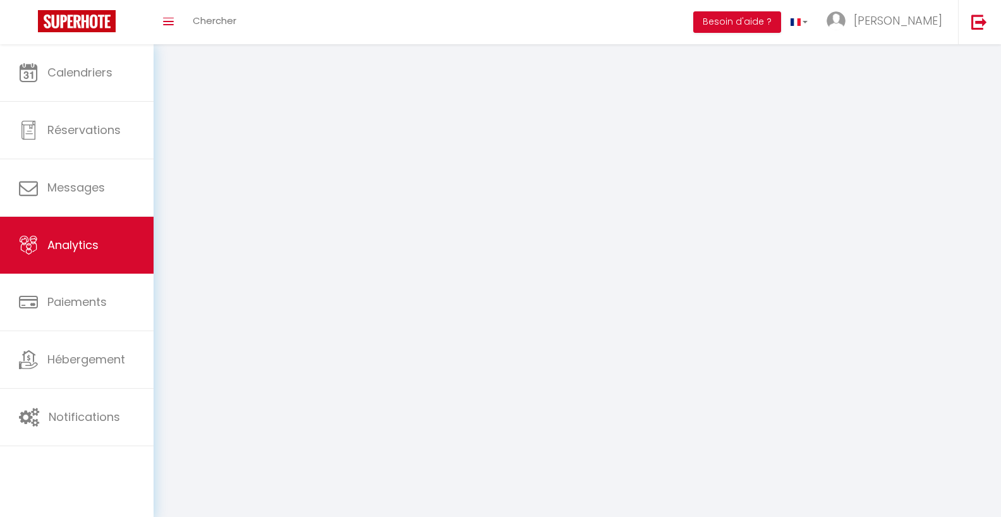
select select "2025"
select select "9"
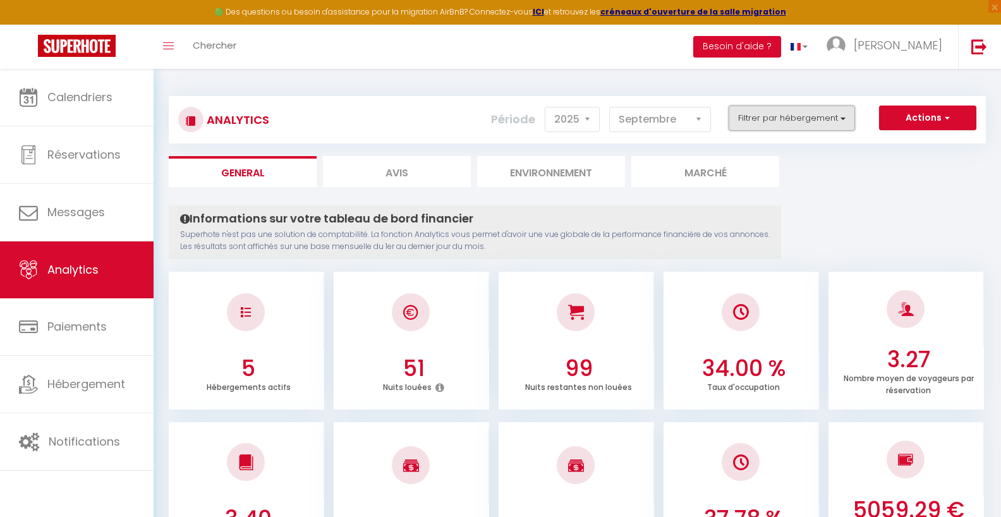
click at [828, 115] on button "Filtrer par hébergement" at bounding box center [792, 118] width 126 height 25
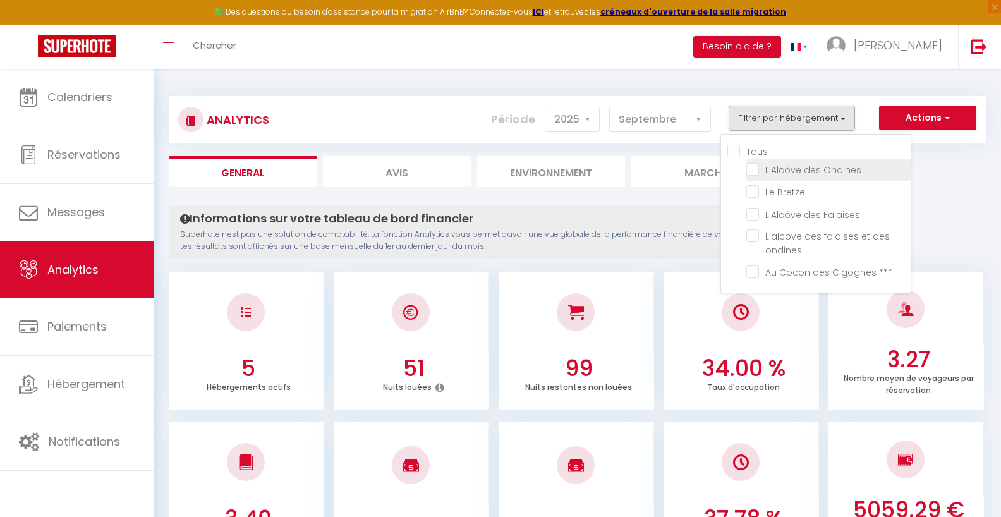
click at [756, 170] on Ondines "checkbox" at bounding box center [829, 168] width 164 height 13
checkbox Ondines "true"
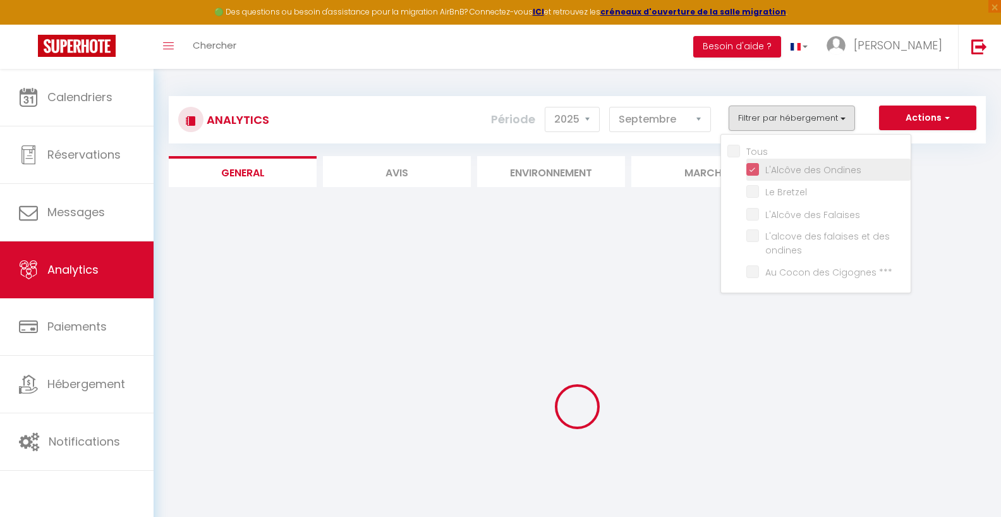
checkbox Bretzel "false"
checkbox Falaises "false"
checkbox ondines "false"
checkbox \*\*\* "false"
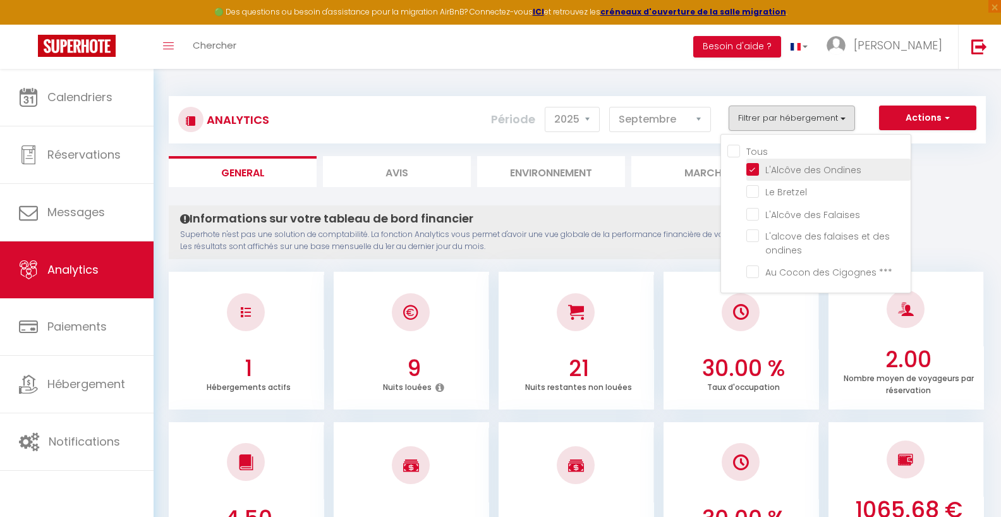
checkbox Bretzel "false"
checkbox Falaises "false"
checkbox ondines "false"
checkbox \*\*\* "false"
click at [758, 213] on Falaises "checkbox" at bounding box center [829, 213] width 164 height 13
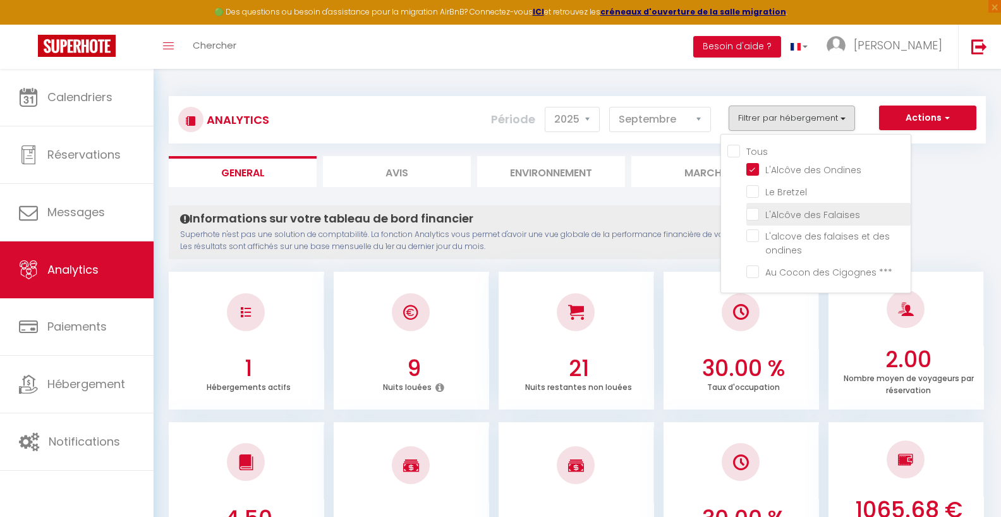
checkbox Falaises "true"
checkbox Bretzel "false"
checkbox ondines "false"
checkbox \*\*\* "false"
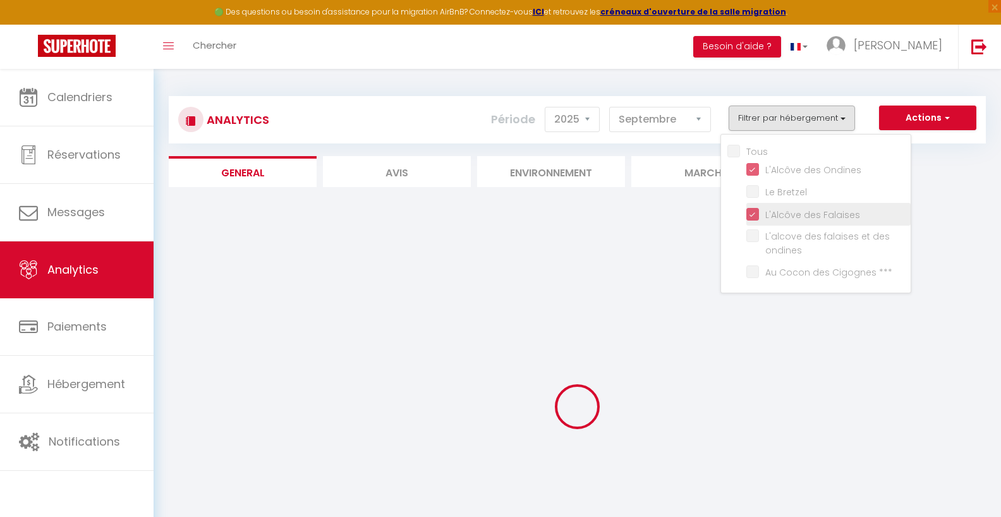
checkbox Bretzel "false"
checkbox ondines "false"
checkbox \*\*\* "false"
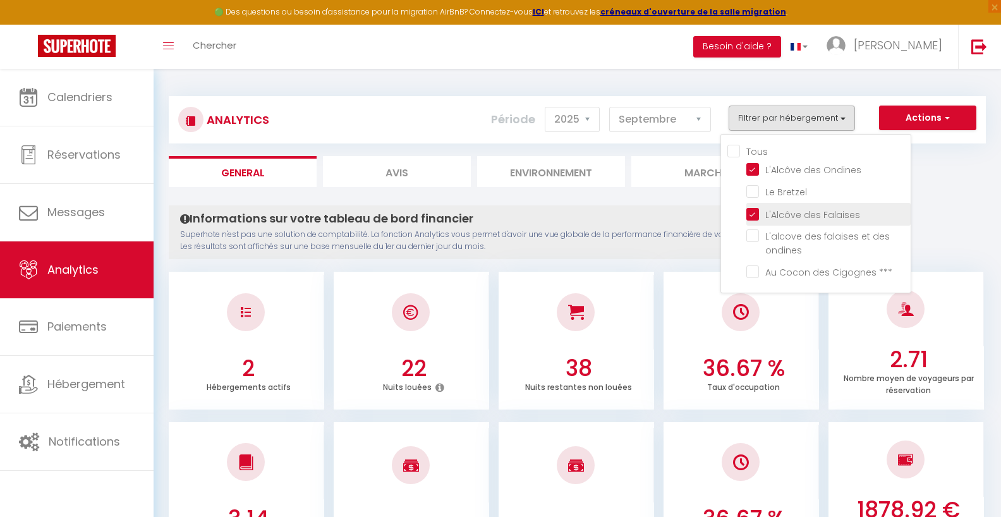
click at [757, 210] on Falaises "checkbox" at bounding box center [829, 213] width 164 height 13
checkbox Falaises "false"
checkbox Bretzel "false"
checkbox ondines "false"
checkbox \*\*\* "false"
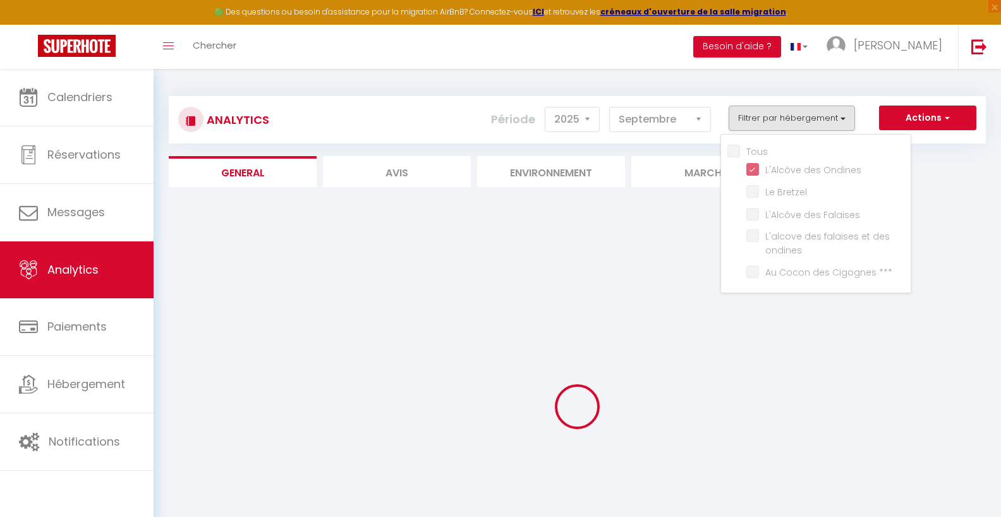
checkbox Bretzel "false"
checkbox ondines "false"
checkbox \*\*\* "false"
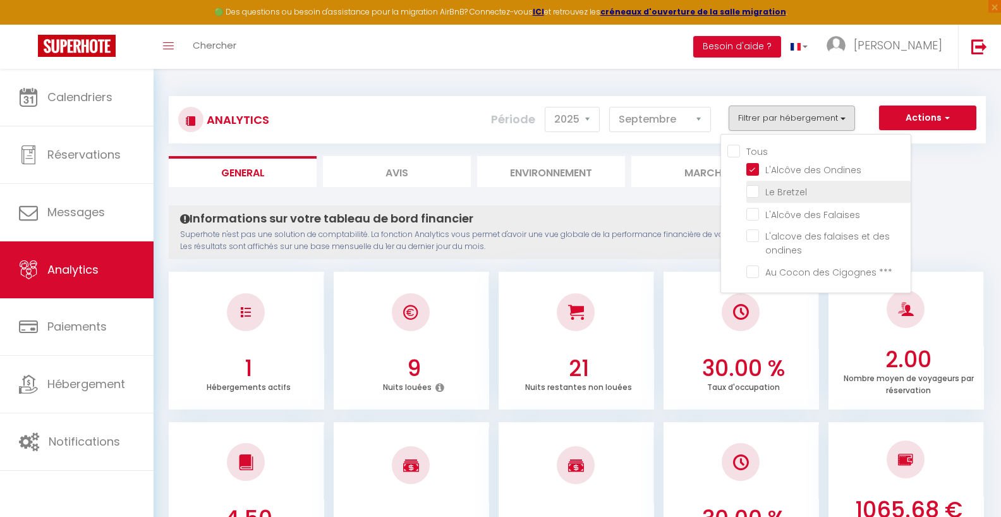
click at [759, 195] on Bretzel "checkbox" at bounding box center [829, 191] width 164 height 13
checkbox Bretzel "true"
checkbox ondines "false"
checkbox \*\*\* "false"
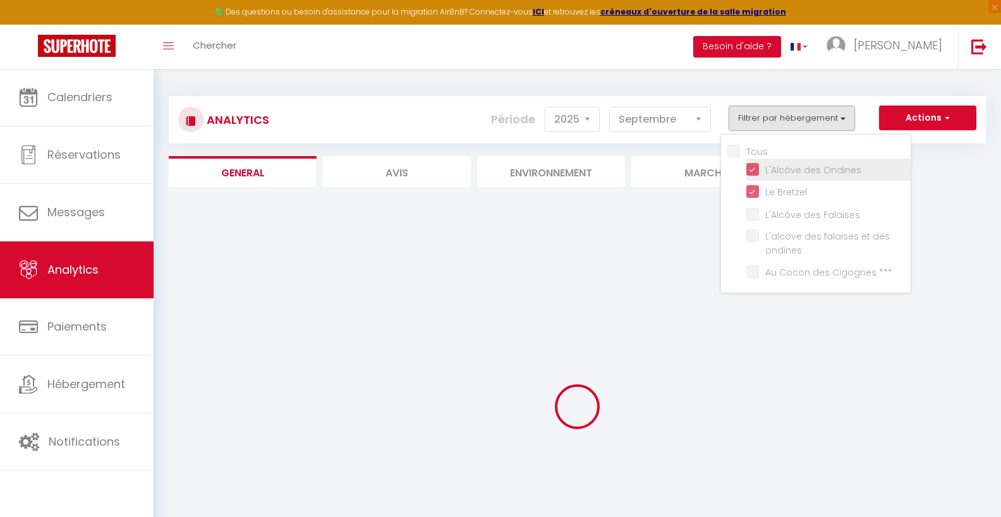
checkbox ondines "false"
checkbox \*\*\* "false"
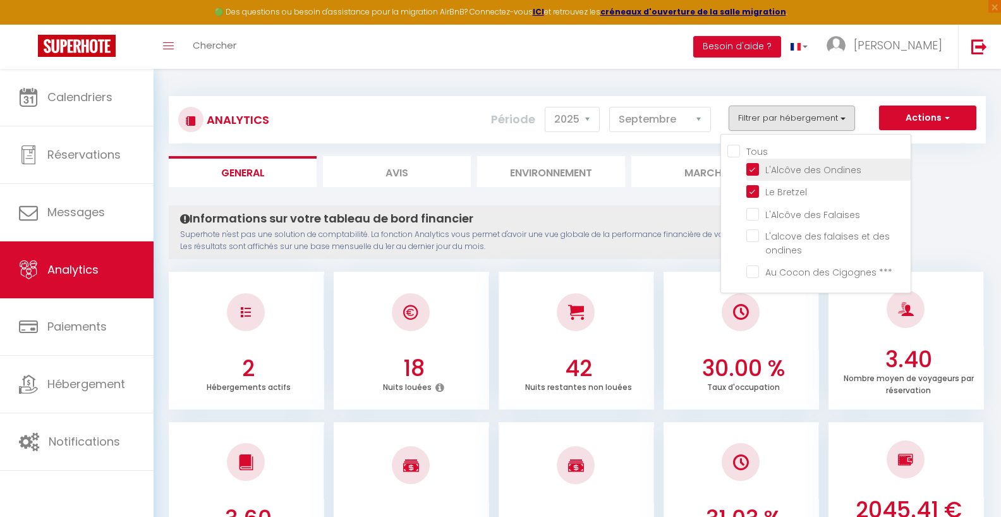
click at [757, 171] on Ondines "checkbox" at bounding box center [829, 168] width 164 height 13
checkbox Ondines "false"
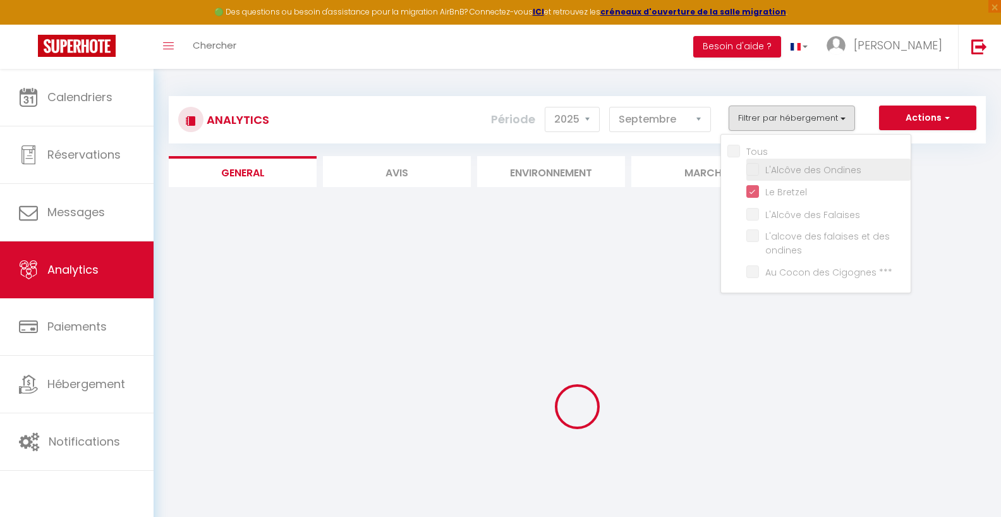
checkbox ondines "false"
checkbox \*\*\* "false"
checkbox ondines "false"
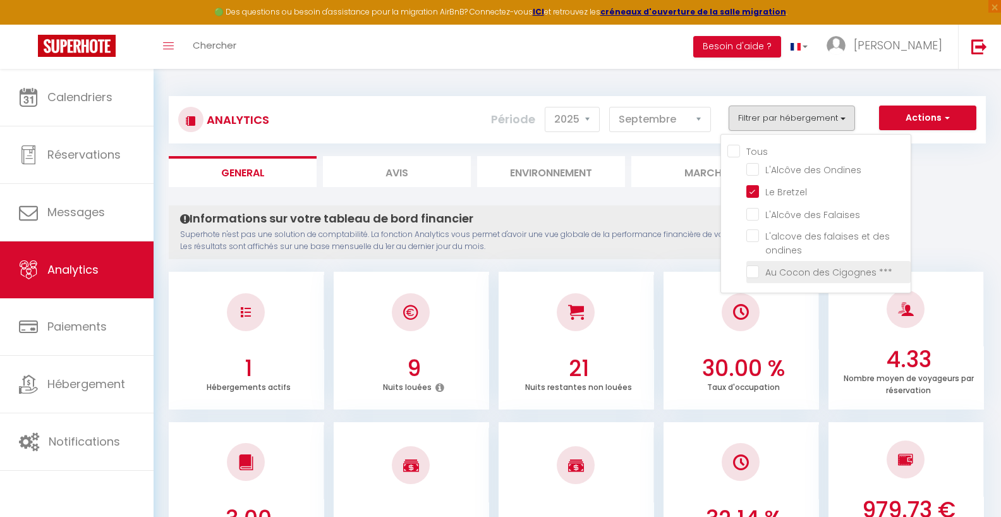
click at [756, 272] on \*\*\* "checkbox" at bounding box center [829, 271] width 164 height 13
checkbox \*\*\* "true"
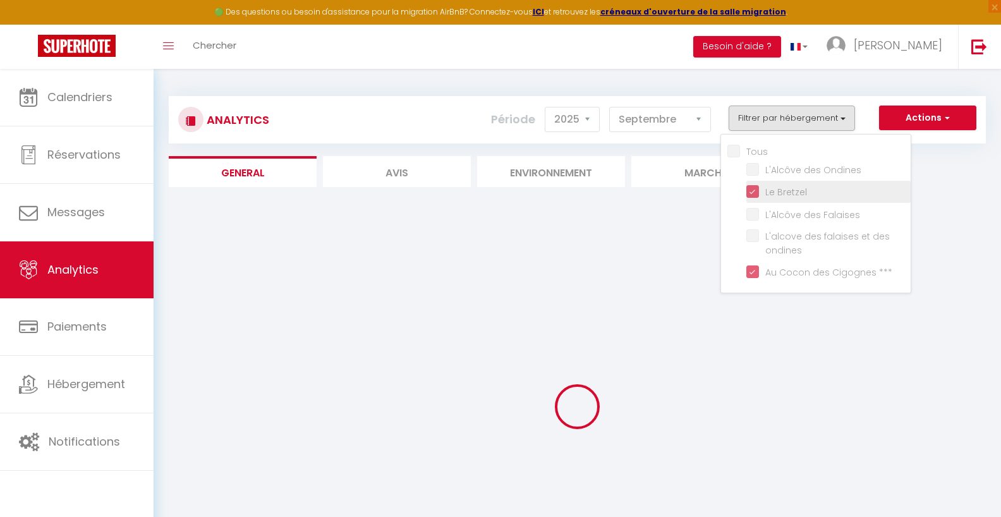
checkbox ondines "false"
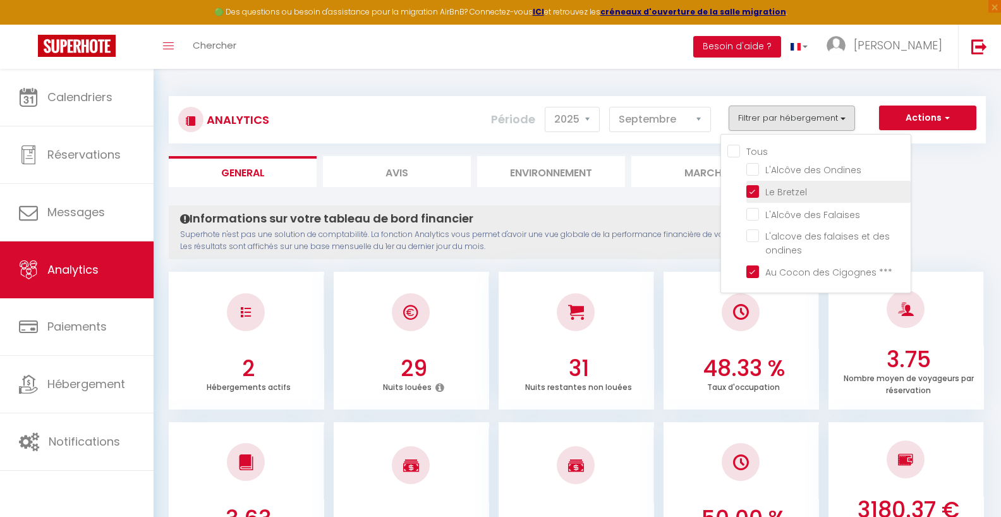
click at [757, 190] on Bretzel "checkbox" at bounding box center [829, 191] width 164 height 13
checkbox Bretzel "false"
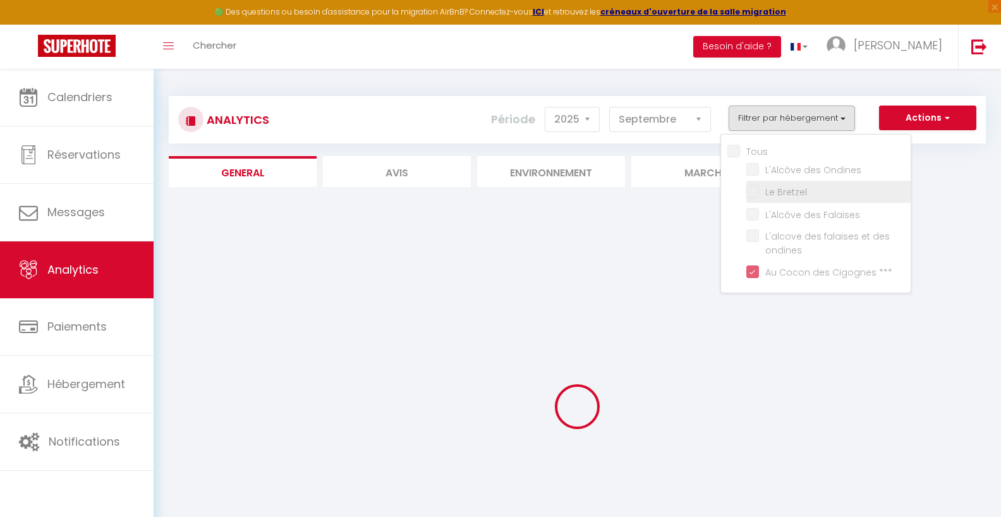
checkbox ondines "false"
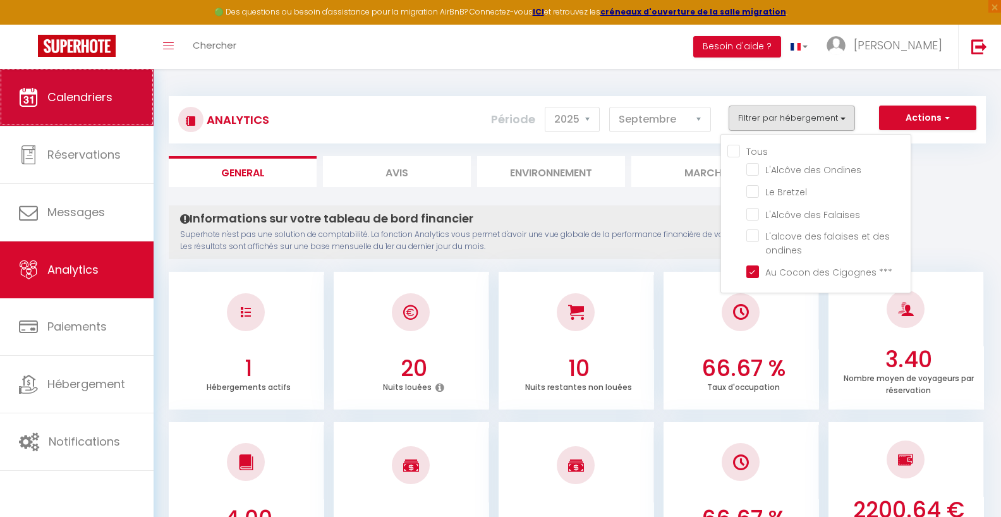
click at [70, 104] on span "Calendriers" at bounding box center [79, 97] width 65 height 16
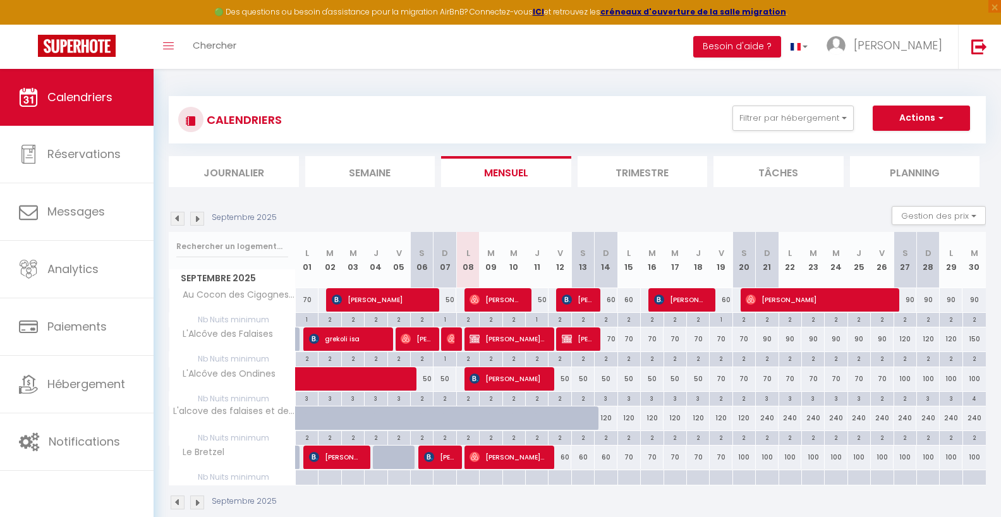
click at [606, 321] on div "2" at bounding box center [606, 319] width 22 height 12
type input "2"
type input "Dim 14 Septembre 2025"
type input "Lun 15 Septembre 2025"
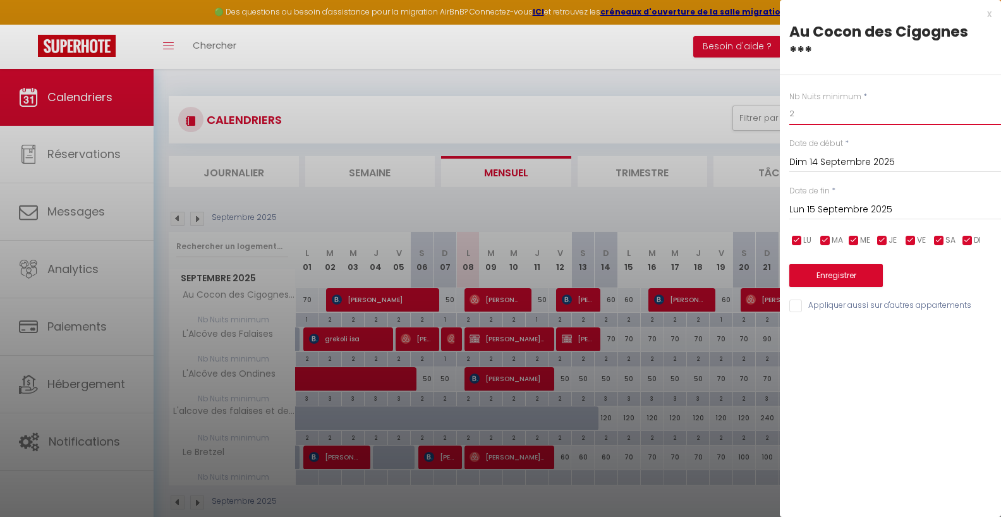
drag, startPoint x: 805, startPoint y: 118, endPoint x: 755, endPoint y: 118, distance: 50.6
click at [790, 118] on input "2" at bounding box center [896, 113] width 212 height 23
type input "1"
click at [840, 209] on input "Lun 15 Septembre 2025" at bounding box center [896, 210] width 212 height 16
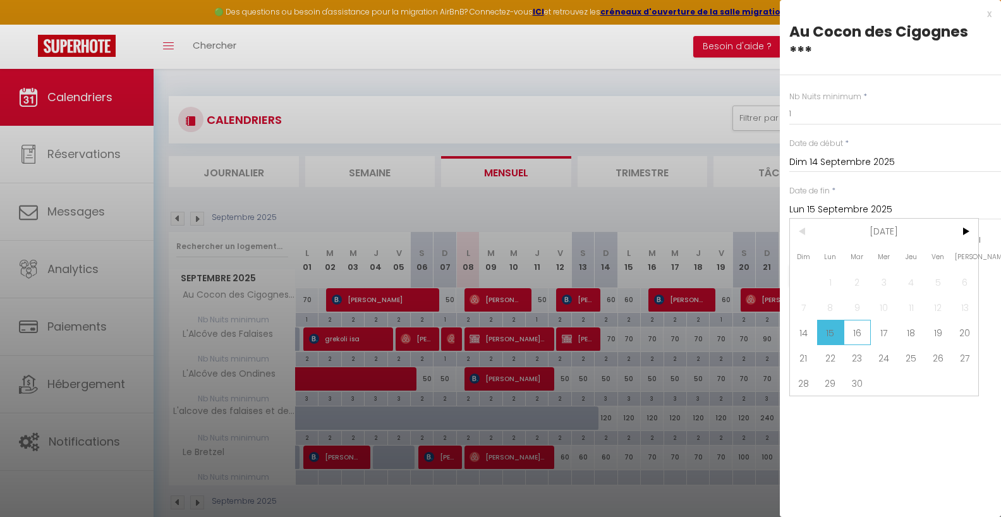
click at [861, 336] on span "16" at bounding box center [857, 332] width 27 height 25
type input "[DATE]"
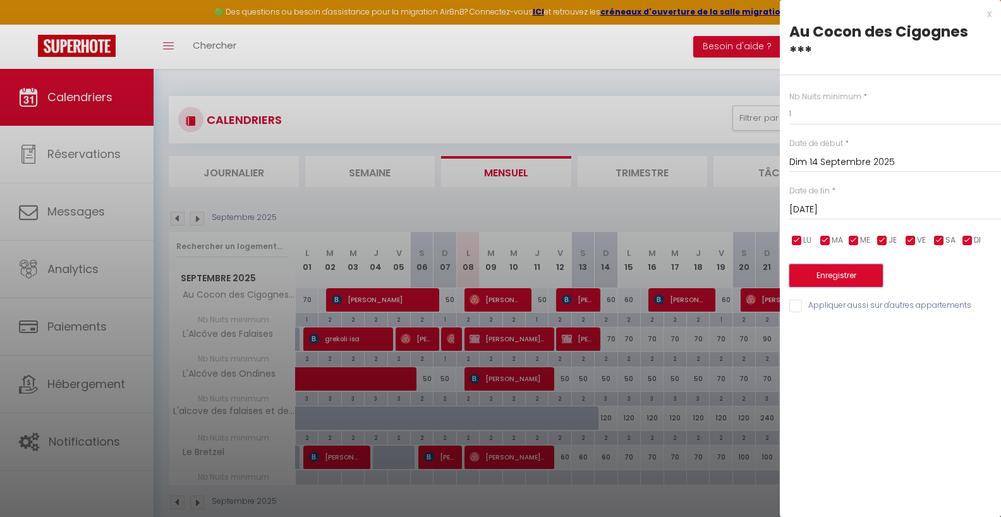
click at [839, 276] on button "Enregistrer" at bounding box center [837, 275] width 94 height 23
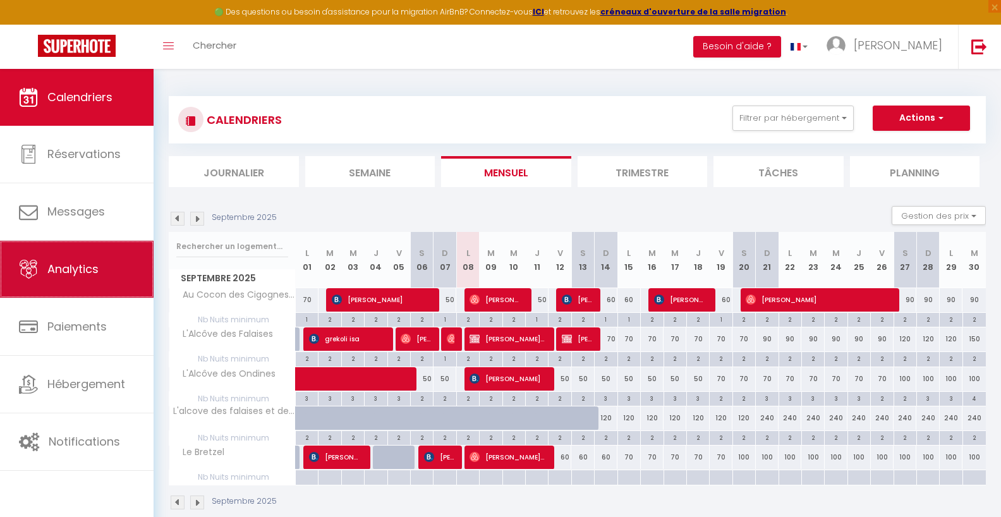
click at [78, 275] on span "Analytics" at bounding box center [72, 269] width 51 height 16
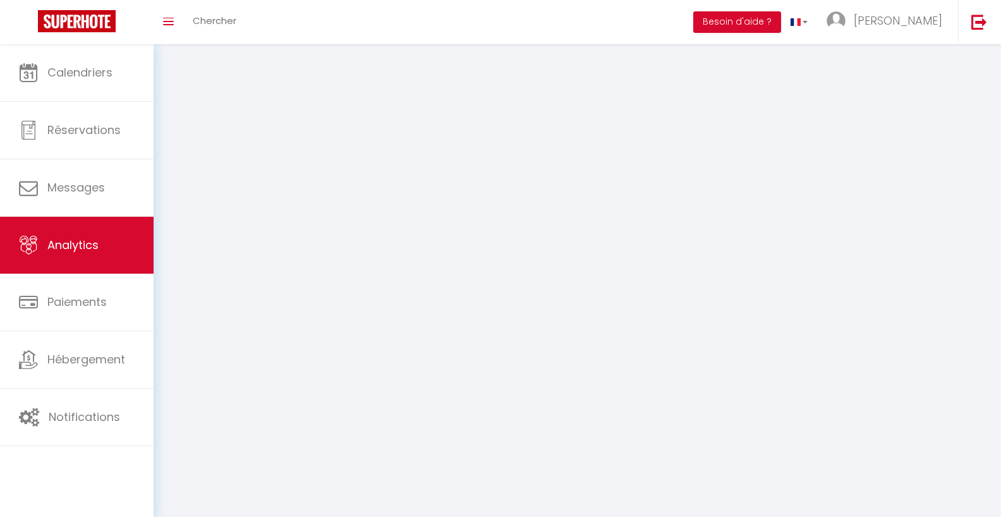
select select "2025"
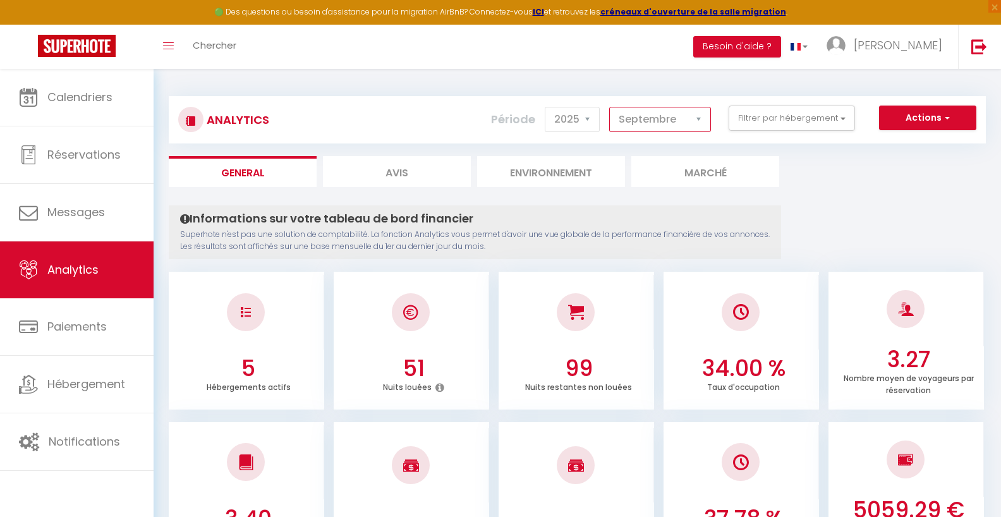
click at [609, 107] on select "[PERSON_NAME] Mars Avril Mai Juin Juillet Août Septembre Octobre Novembre Décem…" at bounding box center [660, 119] width 102 height 25
click option "Août" at bounding box center [0, 0] width 0 height 0
click at [609, 107] on select "[PERSON_NAME] Mars Avril Mai Juin Juillet Août Septembre Octobre Novembre Décem…" at bounding box center [660, 119] width 102 height 25
select select "7"
click option "Juillet" at bounding box center [0, 0] width 0 height 0
